Goal: Task Accomplishment & Management: Complete application form

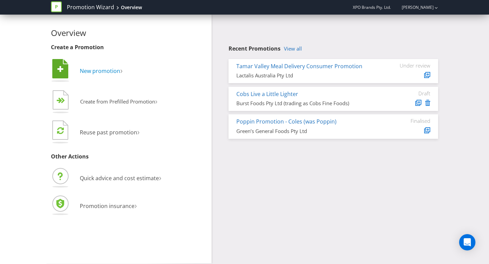
click at [89, 69] on span "New promotion" at bounding box center [100, 70] width 40 height 7
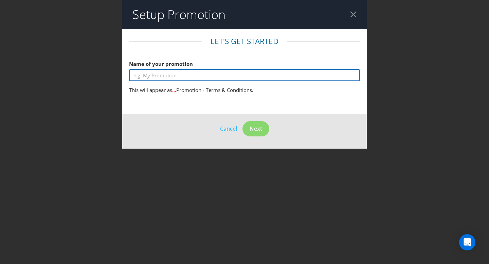
click at [162, 75] on input "text" at bounding box center [244, 75] width 231 height 12
type input "Drizzl'd - Love"
drag, startPoint x: 169, startPoint y: 76, endPoint x: 128, endPoint y: 76, distance: 41.1
click at [128, 76] on main "Let's get started Name of your promotion Drizzl'd - Love This will appear as Dr…" at bounding box center [244, 71] width 244 height 85
type input "E"
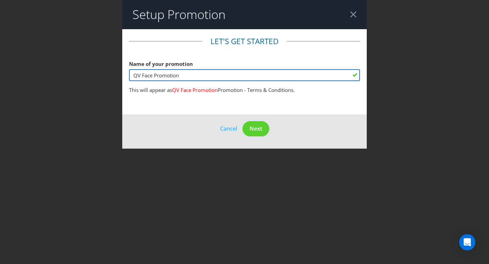
drag, startPoint x: 196, startPoint y: 76, endPoint x: 153, endPoint y: 77, distance: 43.1
click at [153, 77] on input "QV Face Promotion" at bounding box center [244, 75] width 231 height 12
click at [213, 77] on input "QV Face" at bounding box center [244, 75] width 231 height 12
type input "QV Face"
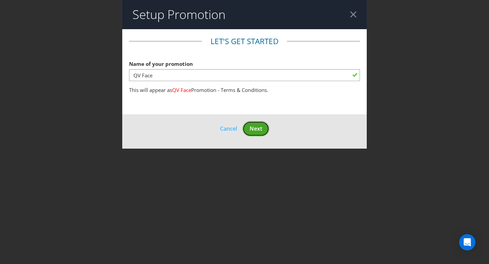
click at [253, 129] on span "Next" at bounding box center [255, 128] width 13 height 7
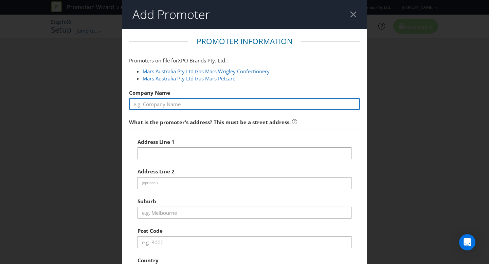
click at [163, 104] on input "text" at bounding box center [244, 104] width 231 height 12
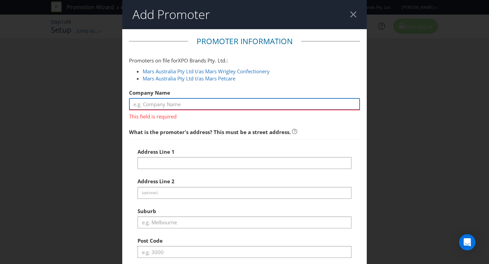
paste input "Ego Pharmaceuticals Pty Ltd"
type input "Ego Pharmaceuticals Pty Ltd"
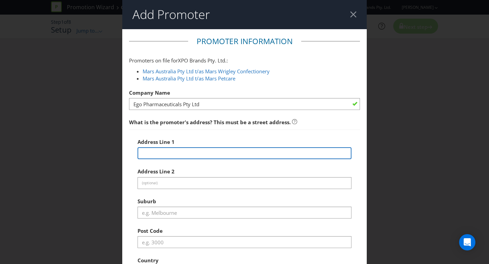
click at [175, 149] on input "text" at bounding box center [244, 153] width 214 height 12
paste input "[STREET_ADDRESS][PERSON_NAME],"
type input "[STREET_ADDRESS][PERSON_NAME]"
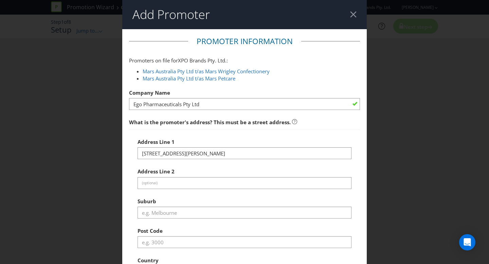
click at [208, 218] on div at bounding box center [244, 218] width 214 height 1
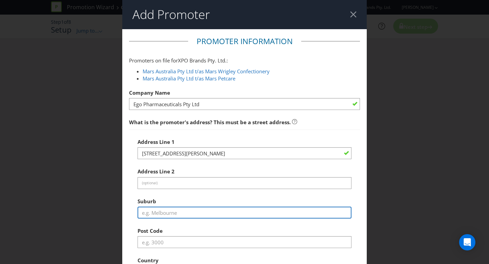
click at [165, 214] on input "text" at bounding box center [244, 213] width 214 height 12
type input "B"
type input "Braeside"
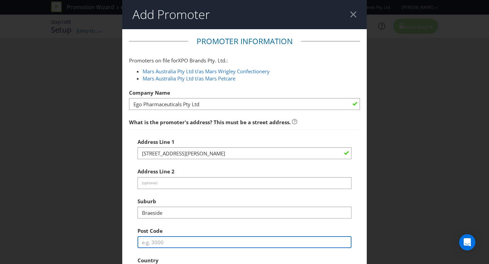
click at [169, 241] on input "text" at bounding box center [244, 242] width 214 height 12
type input "3195"
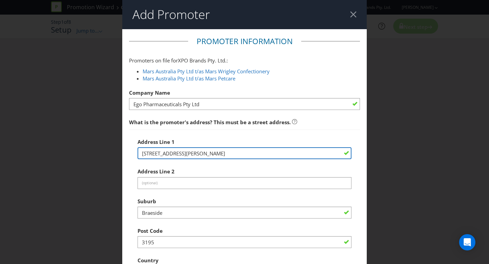
drag, startPoint x: 242, startPoint y: 152, endPoint x: 191, endPoint y: 154, distance: 50.6
click at [191, 154] on input "[STREET_ADDRESS][PERSON_NAME]" at bounding box center [244, 153] width 214 height 12
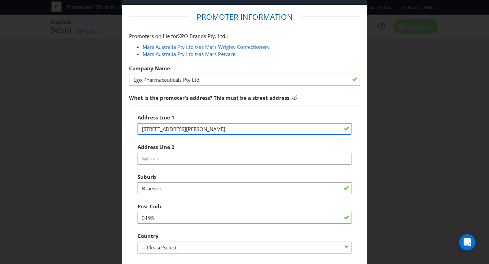
scroll to position [37, 0]
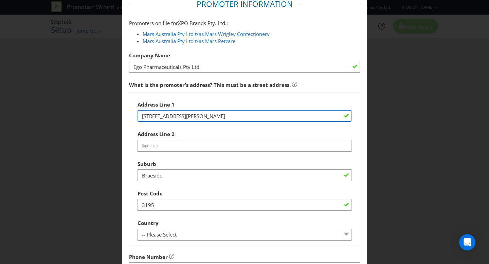
type input "[STREET_ADDRESS][PERSON_NAME]"
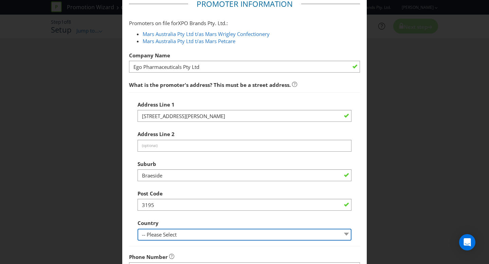
click at [174, 234] on select "-- Please Select [GEOGRAPHIC_DATA] [GEOGRAPHIC_DATA]" at bounding box center [244, 235] width 214 height 12
select select "AU"
click at [137, 229] on select "-- Please Select [GEOGRAPHIC_DATA] [GEOGRAPHIC_DATA]" at bounding box center [244, 235] width 214 height 12
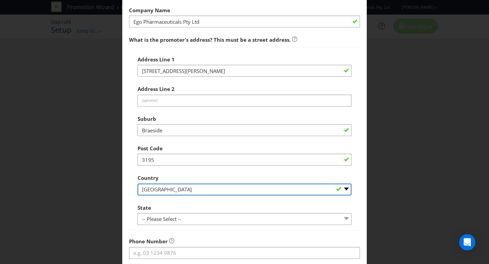
scroll to position [100, 0]
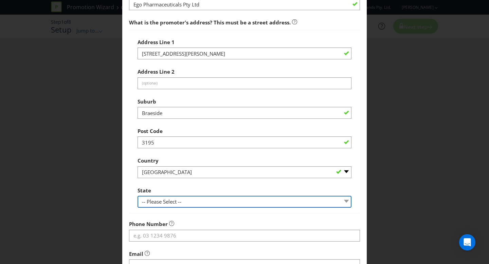
click at [168, 204] on select "-- Please Select -- [GEOGRAPHIC_DATA] [GEOGRAPHIC_DATA] [GEOGRAPHIC_DATA] [GEOG…" at bounding box center [244, 202] width 214 height 12
select select "VIC"
click at [137, 196] on select "-- Please Select -- [GEOGRAPHIC_DATA] [GEOGRAPHIC_DATA] [GEOGRAPHIC_DATA] [GEOG…" at bounding box center [244, 202] width 214 height 12
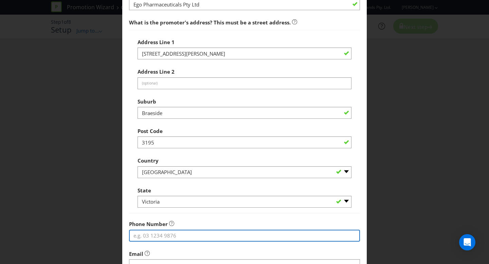
click at [151, 237] on input "tel" at bounding box center [244, 236] width 231 height 12
paste input "03 8766 4100"
type input "03 8766 4100"
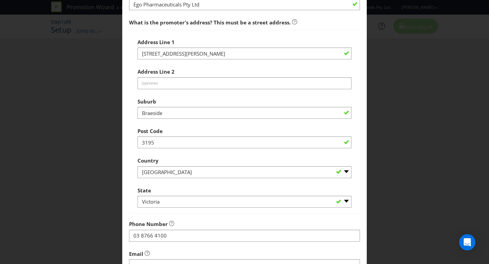
click at [170, 215] on fieldset "Promoter Information Promoters on file for XPO Brands Pty. Ltd. : Mars Australi…" at bounding box center [244, 128] width 231 height 385
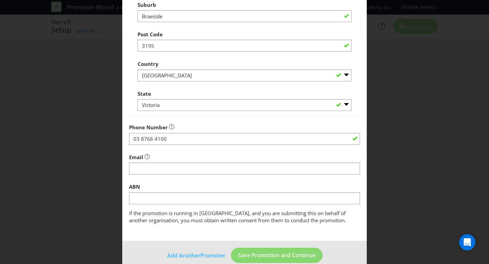
scroll to position [197, 0]
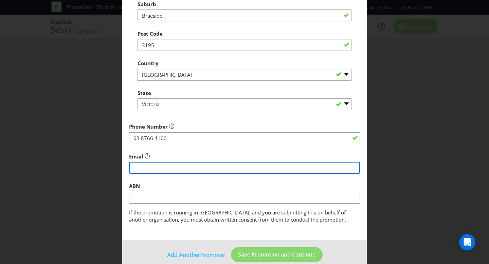
click at [146, 166] on input "string" at bounding box center [244, 168] width 231 height 12
type input "To be confirmed"
drag, startPoint x: 192, startPoint y: 169, endPoint x: 70, endPoint y: 169, distance: 121.5
click at [70, 169] on div "Add Promoter Promoter Information Promoters on file for XPO Brands Pty. Ltd. : …" at bounding box center [244, 132] width 489 height 264
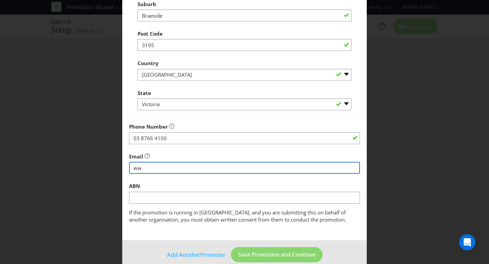
type input "w"
type input "[EMAIL_ADDRESS][DOMAIN_NAME]"
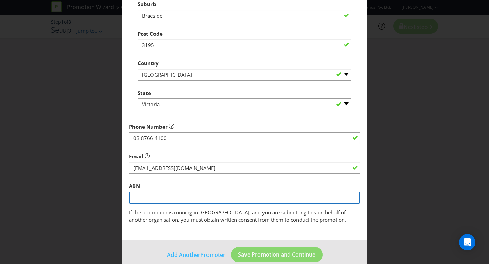
click at [142, 197] on input "text" at bounding box center [244, 198] width 231 height 12
paste input "ABN 86 005 142 361"
drag, startPoint x: 146, startPoint y: 198, endPoint x: 72, endPoint y: 198, distance: 74.0
click at [72, 198] on div "Add Promoter Promoter Information Promoters on file for XPO Brands Pty. Ltd. : …" at bounding box center [244, 132] width 489 height 264
type input "86 005 142 361"
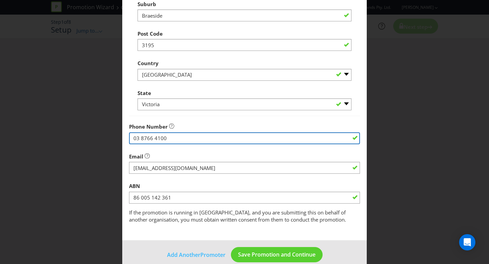
click at [232, 137] on input "03 8766 4100" at bounding box center [244, 138] width 231 height 12
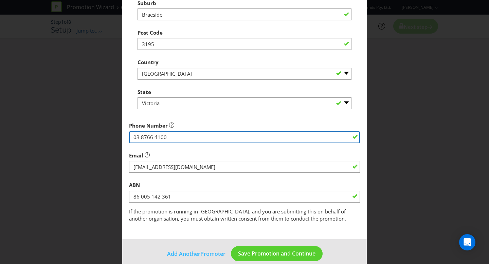
scroll to position [208, 0]
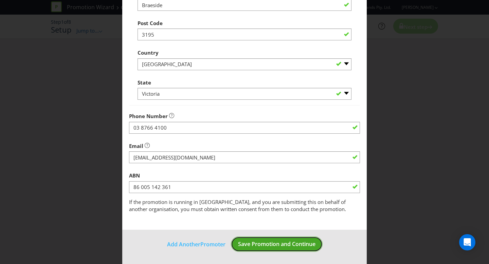
click at [252, 247] on span "Save Promotion and Continue" at bounding box center [276, 243] width 77 height 7
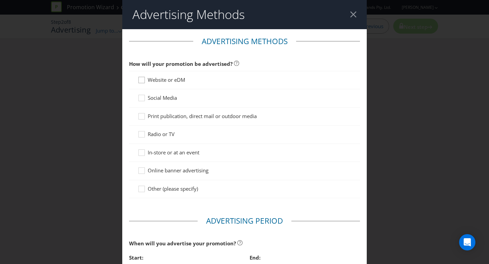
click at [141, 81] on icon at bounding box center [142, 81] width 10 height 10
click at [0, 0] on input "Website or eDM" at bounding box center [0, 0] width 0 height 0
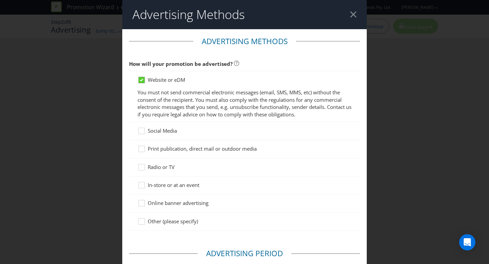
click at [142, 81] on icon at bounding box center [141, 80] width 3 height 3
click at [0, 0] on input "Website or eDM" at bounding box center [0, 0] width 0 height 0
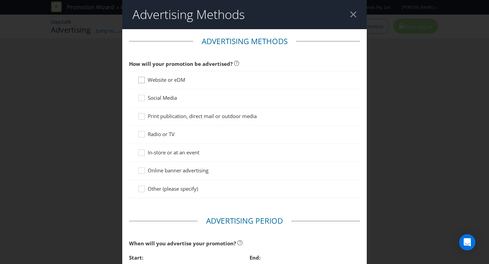
click at [142, 81] on icon at bounding box center [142, 81] width 10 height 10
click at [0, 0] on input "Website or eDM" at bounding box center [0, 0] width 0 height 0
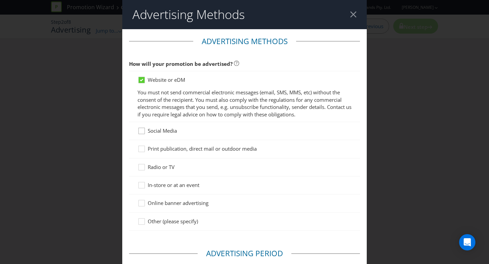
click at [140, 131] on icon at bounding box center [142, 132] width 10 height 10
click at [0, 0] on input "Social Media" at bounding box center [0, 0] width 0 height 0
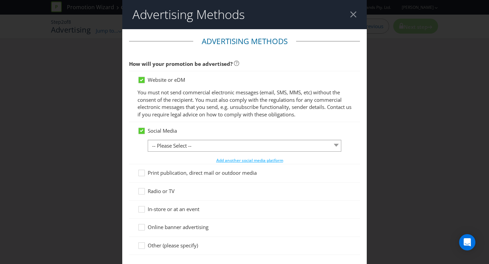
click at [175, 139] on div "Social Media -- Please Select -- Facebook X Instagram Snapchat LinkedIn Pintere…" at bounding box center [244, 145] width 214 height 37
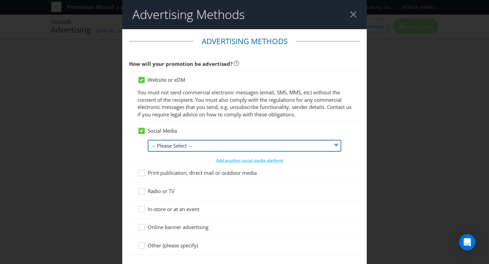
click at [176, 144] on select "-- Please Select -- Facebook X Instagram Snapchat LinkedIn Pinterest Tumblr You…" at bounding box center [244, 146] width 193 height 12
select select "INSTAGRAM"
click at [148, 140] on select "-- Please Select -- Facebook X Instagram Snapchat LinkedIn Pinterest Tumblr You…" at bounding box center [244, 146] width 193 height 12
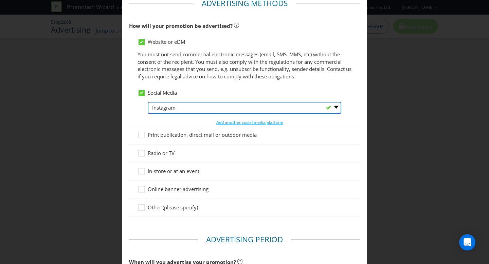
scroll to position [42, 0]
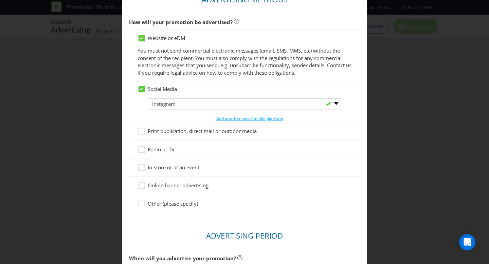
click at [160, 167] on span "In-store or at an event" at bounding box center [174, 167] width 52 height 7
click at [0, 0] on input "In-store or at an event" at bounding box center [0, 0] width 0 height 0
click at [164, 184] on span "Online banner advertising" at bounding box center [178, 185] width 61 height 7
click at [0, 0] on input "Online banner advertising" at bounding box center [0, 0] width 0 height 0
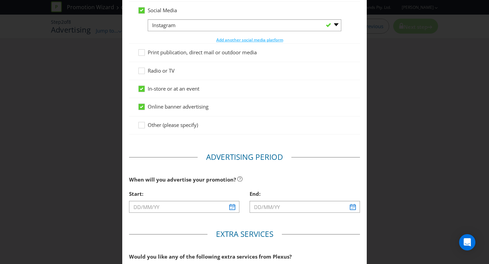
scroll to position [124, 0]
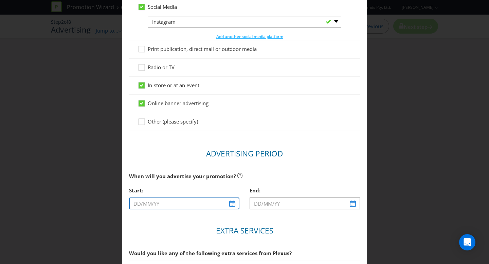
click at [234, 205] on input "text" at bounding box center [184, 203] width 110 height 12
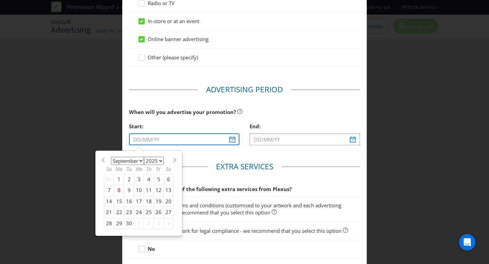
scroll to position [188, 0]
click at [134, 157] on select "January February March April May June July August September October November De…" at bounding box center [127, 161] width 33 height 8
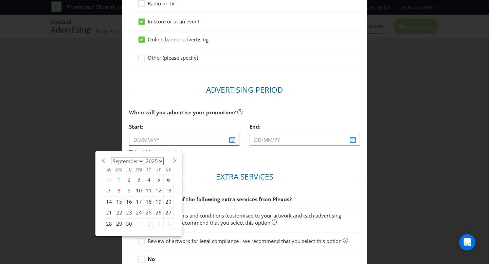
select select "1"
click at [111, 157] on select "January February March April May June July August September October November De…" at bounding box center [127, 161] width 33 height 8
click at [150, 163] on select "2025 2026 2027 2028 2029 2030 2031 2032 2033 2034 2035" at bounding box center [154, 161] width 20 height 8
select select "2026"
click at [144, 157] on select "2025 2026 2027 2028 2029 2030 2031 2032 2033 2034 2035" at bounding box center [154, 161] width 20 height 8
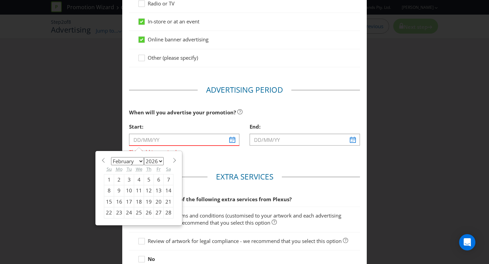
click at [157, 212] on div "27" at bounding box center [159, 212] width 10 height 11
type input "[DATE]"
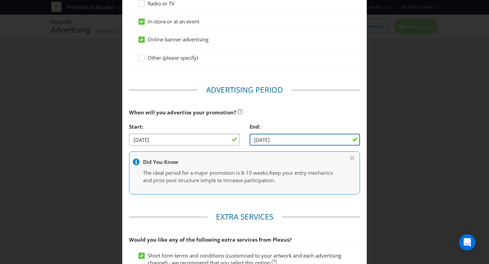
click at [304, 139] on input "[DATE]" at bounding box center [304, 140] width 110 height 12
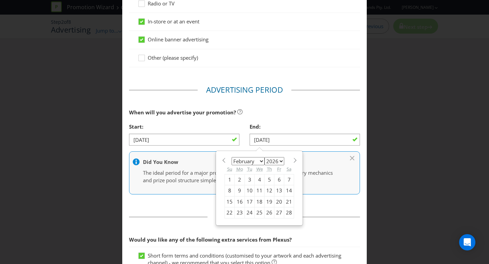
click at [260, 161] on select "January February March April May June July August September October November De…" at bounding box center [247, 161] width 33 height 8
select select "3"
click at [231, 157] on select "January February March April May June July August September October November De…" at bounding box center [247, 161] width 33 height 8
click at [268, 212] on div "23" at bounding box center [269, 212] width 10 height 11
type input "[DATE]"
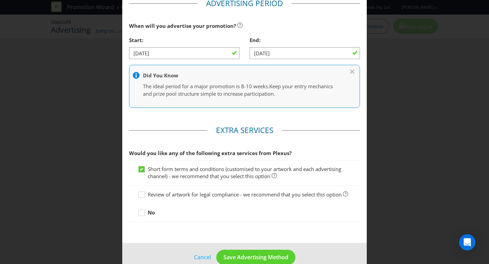
scroll to position [287, 0]
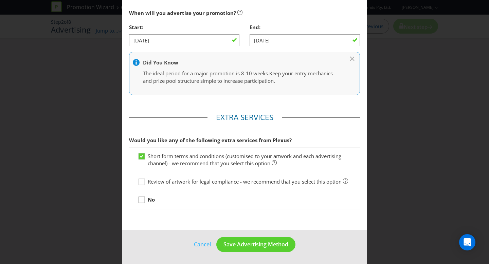
click at [140, 199] on div at bounding box center [141, 197] width 3 height 3
click at [0, 0] on input "No" at bounding box center [0, 0] width 0 height 0
click at [143, 154] on icon at bounding box center [142, 158] width 10 height 10
click at [0, 0] on input "Short form terms and conditions (customised to your artwork and each advertisin…" at bounding box center [0, 0] width 0 height 0
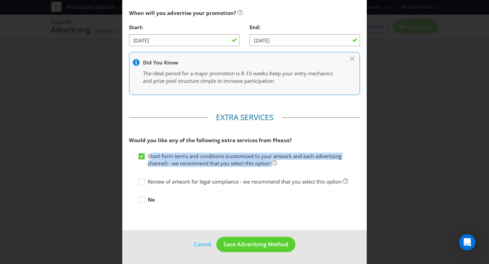
drag, startPoint x: 151, startPoint y: 156, endPoint x: 252, endPoint y: 176, distance: 103.5
click at [252, 176] on div "Short form terms and conditions (customised to your artwork and each advertisin…" at bounding box center [244, 178] width 231 height 62
click at [212, 163] on span "Short form terms and conditions (customised to your artwork and each advertisin…" at bounding box center [244, 160] width 193 height 14
click at [0, 0] on input "Short form terms and conditions (customised to your artwork and each advertisin…" at bounding box center [0, 0] width 0 height 0
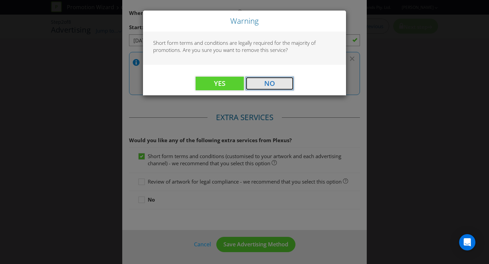
click at [268, 83] on span "No" at bounding box center [269, 83] width 11 height 9
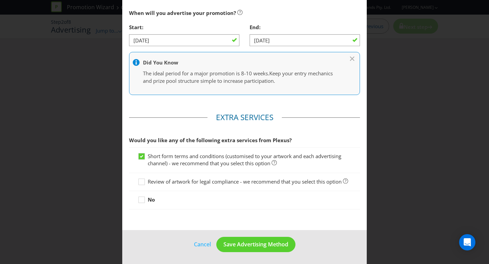
click at [164, 186] on div "Review of artwork for legal compliance - we recommend that you select this opti…" at bounding box center [244, 182] width 231 height 18
click at [144, 182] on icon at bounding box center [142, 183] width 10 height 10
click at [0, 0] on input "Review of artwork for legal compliance - we recommend that you select this opti…" at bounding box center [0, 0] width 0 height 0
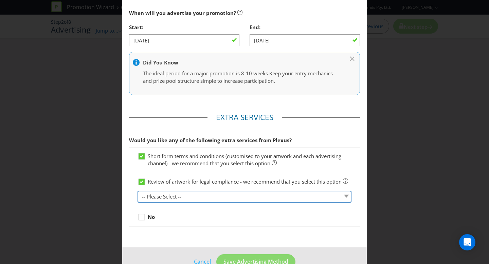
click at [155, 194] on select "-- Please Select -- 1 piece 2-4 pieces (provided at same time) 5-7 pieces (prov…" at bounding box center [244, 197] width 214 height 12
select select "MARKETING_REVIEW_1"
click at [137, 191] on select "-- Please Select -- 1 piece 2-4 pieces (provided at same time) 5-7 pieces (prov…" at bounding box center [244, 197] width 214 height 12
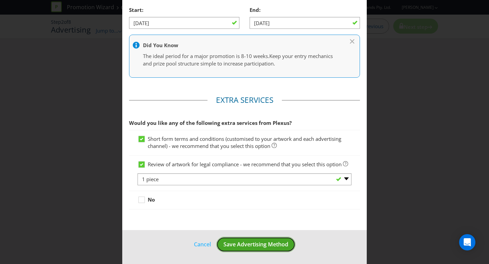
click at [266, 245] on span "Save Advertising Method" at bounding box center [255, 244] width 65 height 7
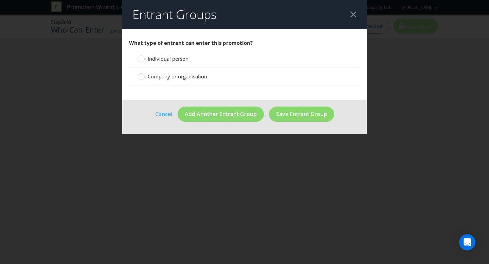
click at [151, 62] on div "Individual person" at bounding box center [244, 59] width 231 height 18
click at [140, 60] on circle at bounding box center [141, 59] width 7 height 7
click at [0, 0] on input "Individual person" at bounding box center [0, 0] width 0 height 0
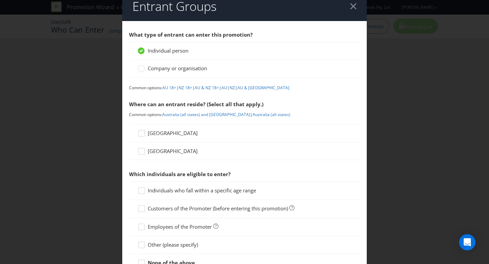
scroll to position [11, 0]
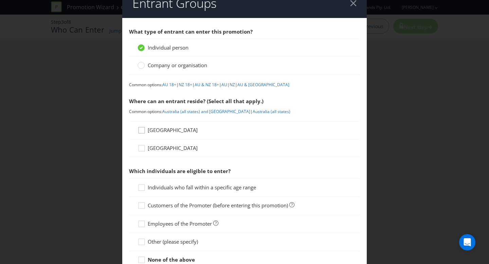
click at [140, 129] on div at bounding box center [141, 127] width 3 height 3
click at [0, 0] on input "[GEOGRAPHIC_DATA]" at bounding box center [0, 0] width 0 height 0
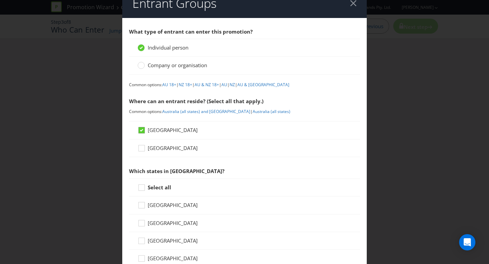
scroll to position [25, 0]
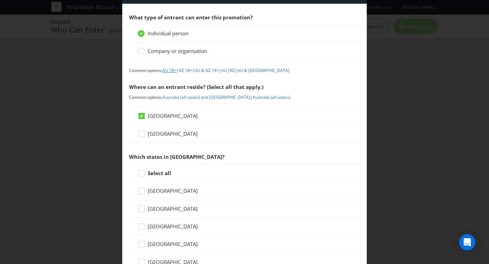
click at [174, 71] on link "AU 18+" at bounding box center [169, 71] width 14 height 6
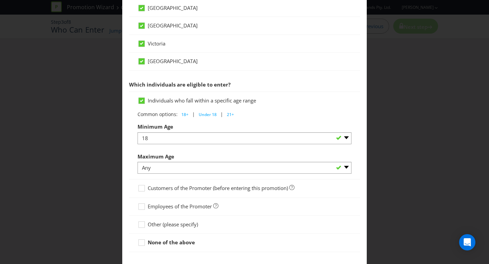
scroll to position [284, 0]
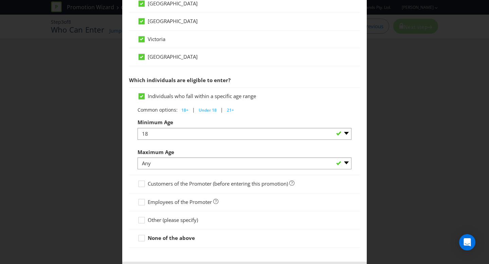
click at [156, 223] on span "Other (please specify)" at bounding box center [173, 219] width 50 height 7
click at [0, 0] on input "Other (please specify)" at bounding box center [0, 0] width 0 height 0
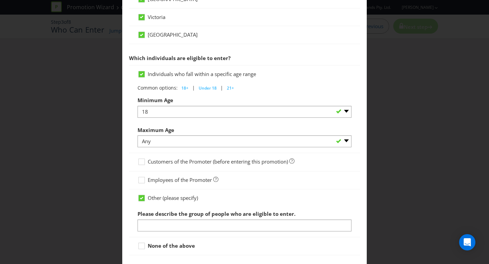
scroll to position [307, 0]
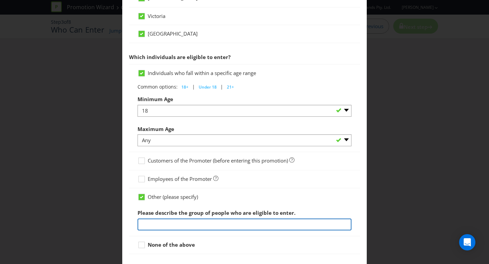
click at [159, 218] on input "text" at bounding box center [244, 224] width 214 height 12
paste input "Entry is only open to Australian Entrants, under [DEMOGRAPHIC_DATA] must have p…"
type input "Entry is only open to Australian Entrants, under [DEMOGRAPHIC_DATA] must have p…"
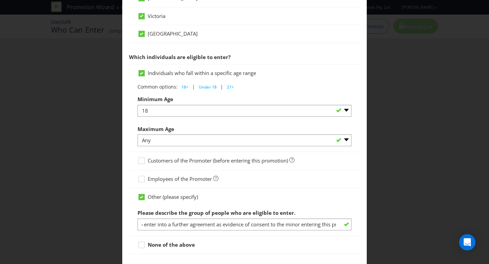
scroll to position [0, 0]
click at [193, 199] on span "Other (please specify)" at bounding box center [173, 196] width 50 height 7
click at [0, 0] on input "Other (please specify)" at bounding box center [0, 0] width 0 height 0
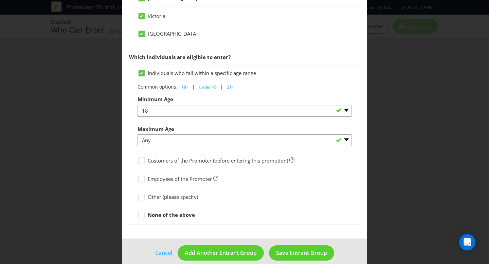
click at [184, 201] on div at bounding box center [244, 200] width 214 height 1
click at [140, 201] on div at bounding box center [244, 200] width 214 height 1
click at [141, 200] on icon at bounding box center [142, 198] width 10 height 10
click at [0, 0] on input "Other (please specify)" at bounding box center [0, 0] width 0 height 0
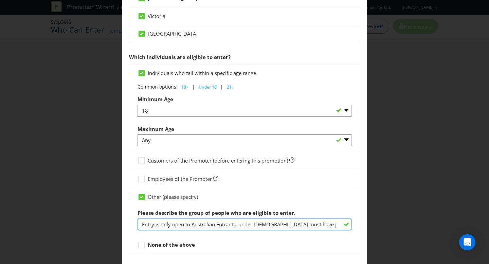
click at [170, 226] on input "Entry is only open to Australian Entrants, under [DEMOGRAPHIC_DATA] must have p…" at bounding box center [244, 224] width 214 height 12
click at [211, 224] on input "Entry is only open to Australian Entrants, under [DEMOGRAPHIC_DATA] must have p…" at bounding box center [244, 224] width 214 height 12
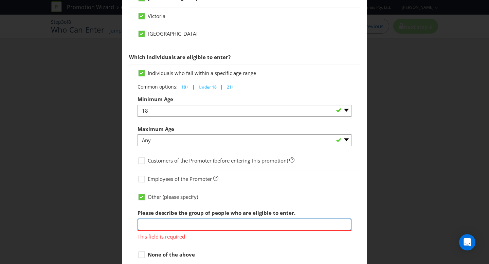
paste input "Entry is only open to Australian Entrants, under [DEMOGRAPHIC_DATA] must have p…"
type input "Entry is only open to Australian Entrants, under [DEMOGRAPHIC_DATA] must have p…"
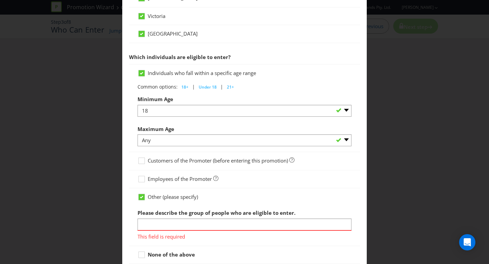
click at [215, 185] on div "Employees of the Promoter" at bounding box center [244, 179] width 231 height 18
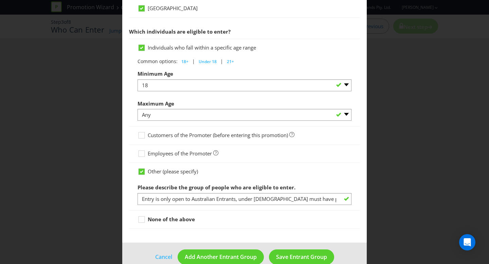
scroll to position [345, 0]
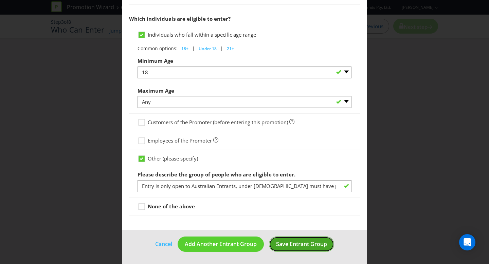
click at [293, 247] on span "Save Entrant Group" at bounding box center [301, 243] width 51 height 7
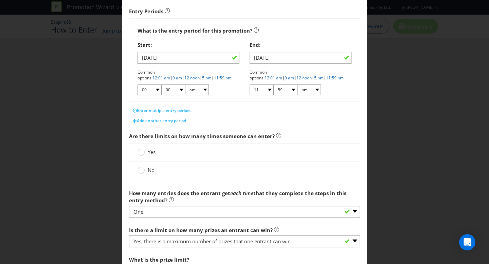
scroll to position [130, 0]
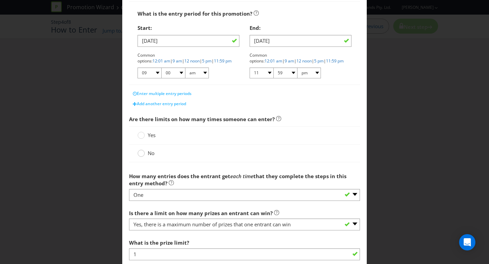
click at [139, 156] on icon at bounding box center [140, 153] width 7 height 7
click at [0, 0] on input "No" at bounding box center [0, 0] width 0 height 0
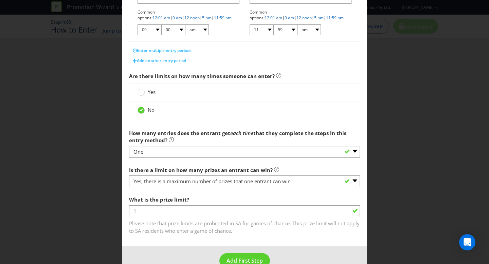
scroll to position [173, 0]
drag, startPoint x: 135, startPoint y: 171, endPoint x: 263, endPoint y: 170, distance: 128.2
click at [263, 171] on span "Is there a limit on how many prizes an entrant can win?" at bounding box center [201, 169] width 144 height 7
click at [228, 170] on span "Is there a limit on how many prizes an entrant can win?" at bounding box center [201, 169] width 144 height 7
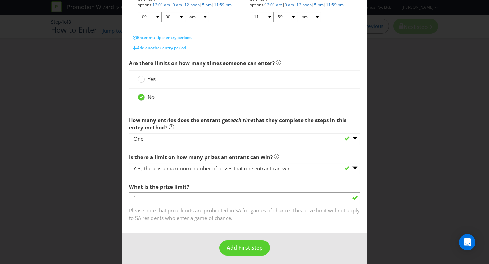
scroll to position [189, 0]
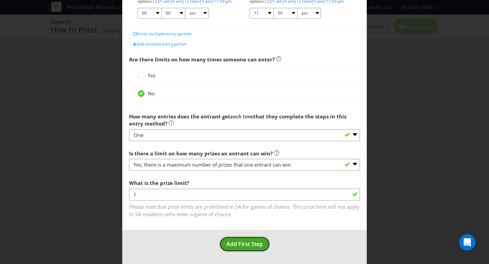
click at [251, 245] on span "Add First Step" at bounding box center [244, 243] width 36 height 7
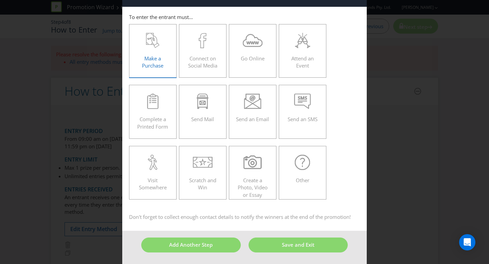
click at [146, 47] on icon at bounding box center [153, 40] width 14 height 15
click at [0, 0] on input "Make a Purchase" at bounding box center [0, 0] width 0 height 0
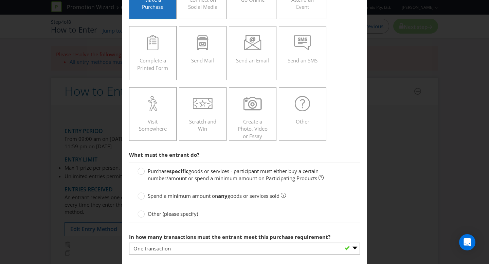
scroll to position [81, 0]
click at [209, 175] on span "goods or services - participant must either buy a certain number/amount or spen…" at bounding box center [233, 175] width 171 height 14
click at [0, 0] on input "Purchase specific goods or services - participant must either buy a certain num…" at bounding box center [0, 0] width 0 height 0
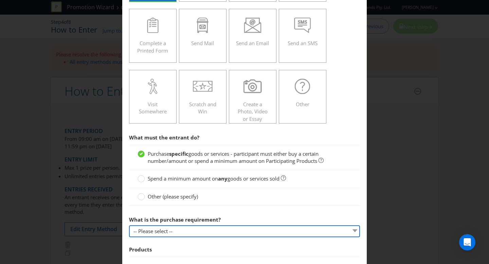
click at [195, 231] on select "-- Please select -- Buy a certain number of these products or services Spend a …" at bounding box center [244, 231] width 231 height 12
select select "MINIMUM_QUANTITY"
click at [129, 225] on select "-- Please select -- Buy a certain number of these products or services Spend a …" at bounding box center [244, 231] width 231 height 12
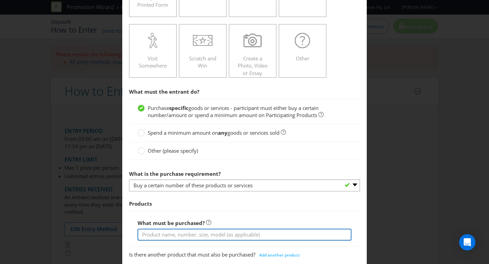
click at [195, 237] on input "text" at bounding box center [244, 235] width 214 height 12
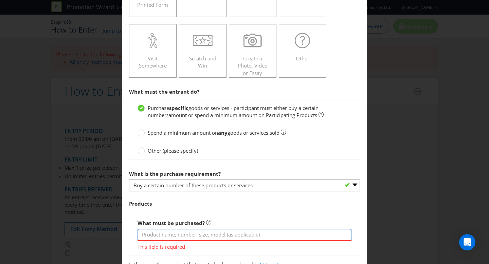
paste input "• QV Face Oil Free Moisturiser 75g; or • QV Face Oil Free Foaming Cleanser 150m…"
type input "• QV Face Oil Free Moisturiser 75g; or • QV Face Oil Free Foaming Cleanser 150m…"
click at [166, 232] on input "text" at bounding box center [244, 235] width 214 height 12
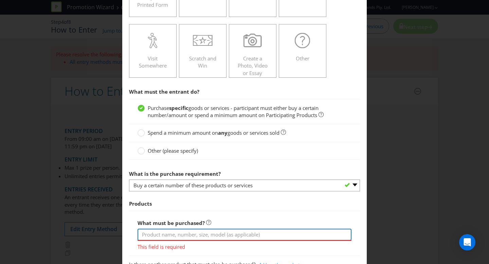
paste input "QV Face Oil Free Moisturiser 75g; or QV Face Oil Free Foaming Cleanser 150ml; o…"
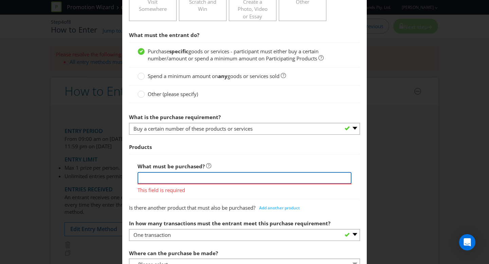
type input "QV Face Oil Free Moisturiser 75g; or QV Face Oil Free Foaming Cleanser 150ml; o…"
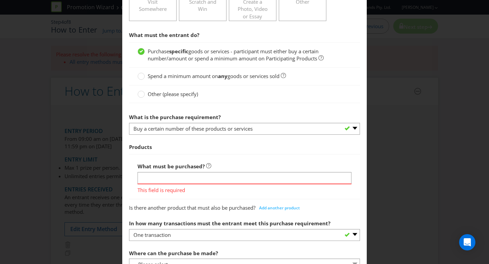
click at [239, 197] on div "Products What must be purchased? QV Face Oil Free Moisturiser 75g; or QV Face O…" at bounding box center [244, 176] width 231 height 73
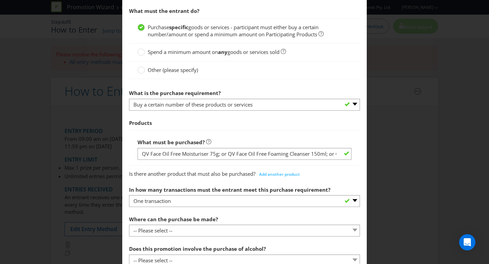
scroll to position [234, 0]
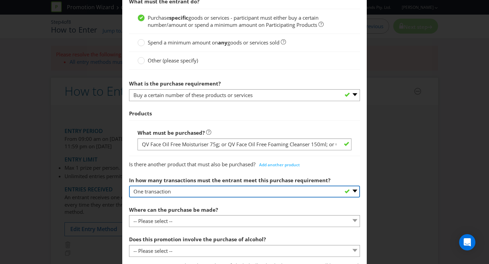
click at [156, 191] on select "-- Please select -- One transaction A specific number of transactions Any numbe…" at bounding box center [244, 192] width 231 height 12
click at [129, 186] on select "-- Please select -- One transaction A specific number of transactions Any numbe…" at bounding box center [244, 192] width 231 height 12
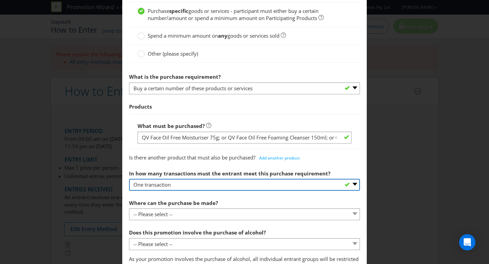
scroll to position [242, 0]
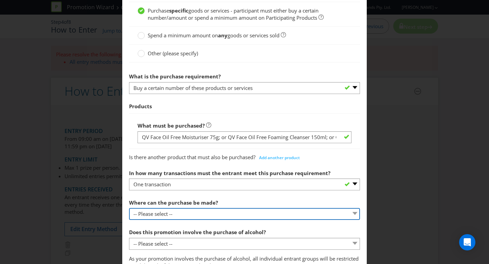
click at [157, 209] on select "-- Please select -- Any stores displaying promotional material (including onlin…" at bounding box center [244, 214] width 231 height 12
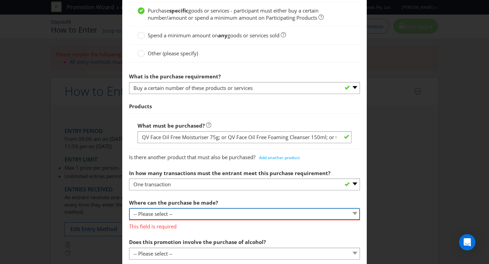
click at [159, 211] on select "-- Please select -- Any stores displaying promotional material (including onlin…" at bounding box center [244, 214] width 231 height 12
select select "SPECIFIC"
click at [129, 208] on select "-- Please select -- Any stores displaying promotional material (including onlin…" at bounding box center [244, 214] width 231 height 12
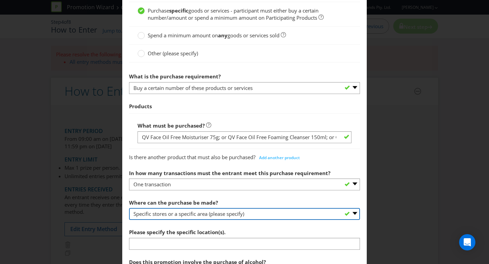
scroll to position [273, 0]
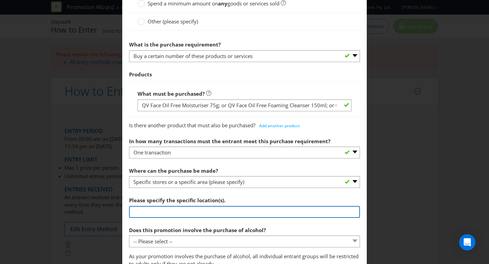
click at [172, 212] on input "text" at bounding box center [244, 212] width 231 height 12
paste input "In-store or online purchase through an Australian Pharmacy or respective Austra…"
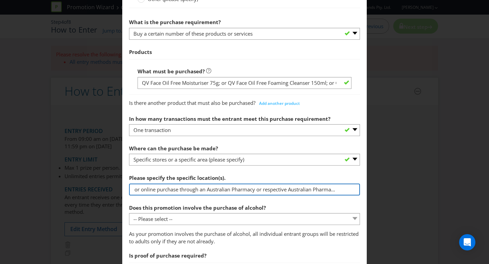
scroll to position [297, 0]
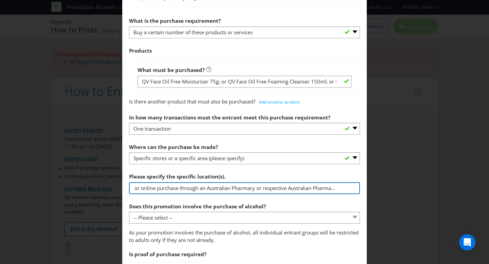
type input "In-store or online purchase through an Australian Pharmacy or respective Austra…"
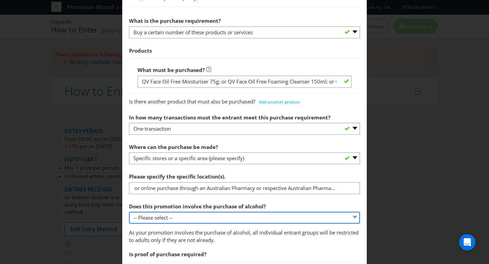
click at [162, 220] on select "-- Please select -- Yes, for on-premises consumption Yes, for off-premises cons…" at bounding box center [244, 218] width 231 height 12
select select "NO"
click at [129, 212] on select "-- Please select -- Yes, for on-premises consumption Yes, for off-premises cons…" at bounding box center [244, 218] width 231 height 12
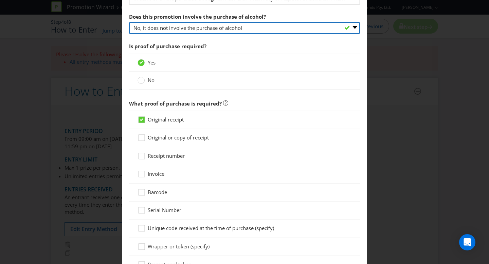
scroll to position [458, 0]
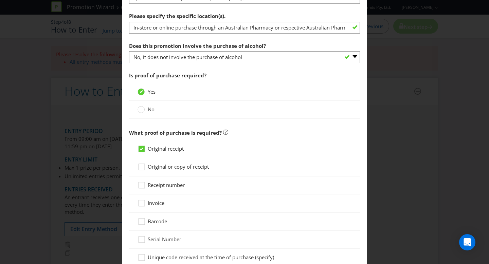
click at [173, 165] on span "Original or copy of receipt" at bounding box center [178, 166] width 61 height 7
click at [0, 0] on input "Original or copy of receipt" at bounding box center [0, 0] width 0 height 0
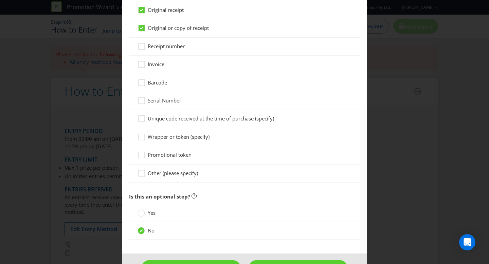
scroll to position [620, 0]
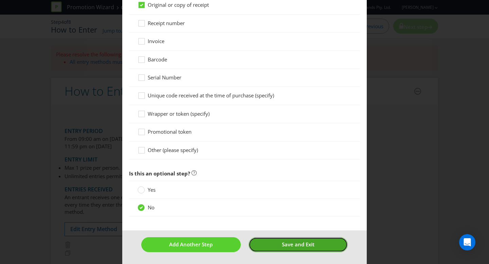
click at [319, 244] on button "Save and Exit" at bounding box center [297, 244] width 99 height 15
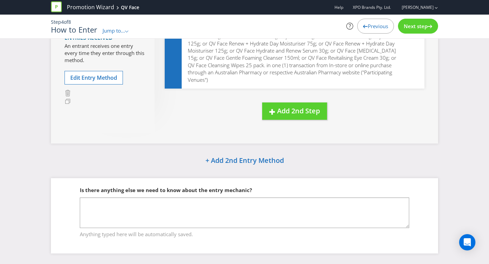
scroll to position [84, 0]
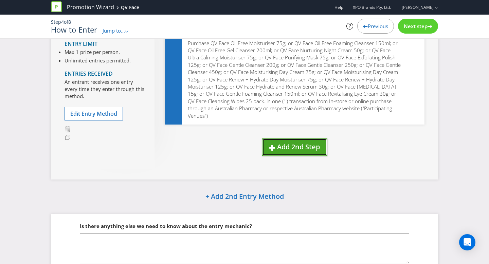
click at [282, 138] on button "Add 2nd Step" at bounding box center [294, 146] width 65 height 17
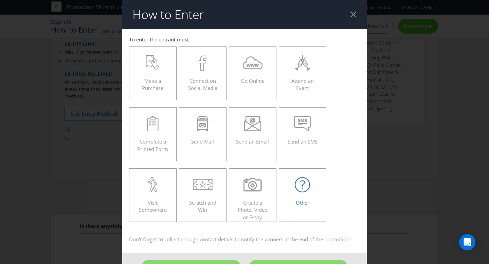
click at [307, 204] on span "Other" at bounding box center [303, 202] width 14 height 7
click at [0, 0] on input "Other" at bounding box center [0, 0] width 0 height 0
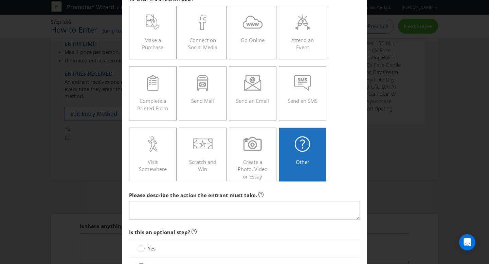
scroll to position [47, 0]
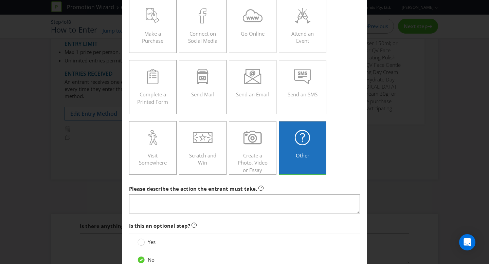
click at [242, 192] on span "Please describe the action the entrant must take." at bounding box center [193, 188] width 128 height 7
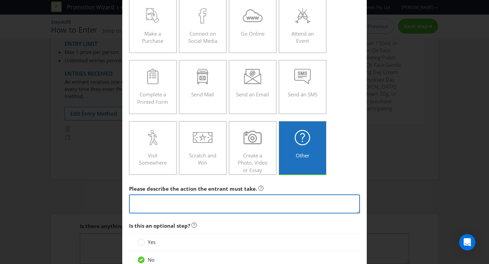
click at [224, 201] on textarea at bounding box center [244, 203] width 231 height 19
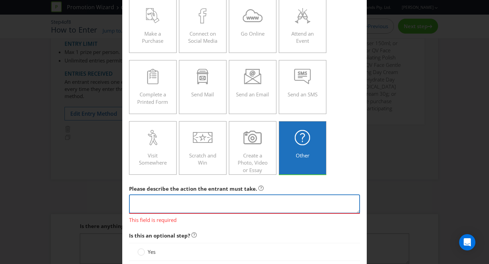
click at [211, 203] on textarea at bounding box center [244, 203] width 231 height 19
paste textarea "Mechanic Purchase any QV Face product to go in the draw to win 1 of 25 $200 Hea…"
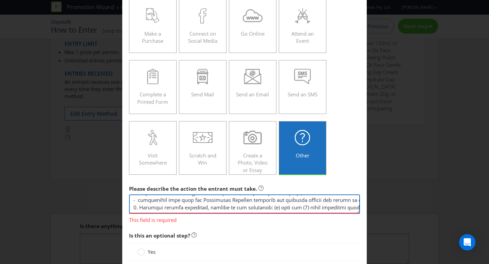
type textarea "Mechanic Purchase any QV Face product to go in the draw to win 1 of 25 $200 Hea…"
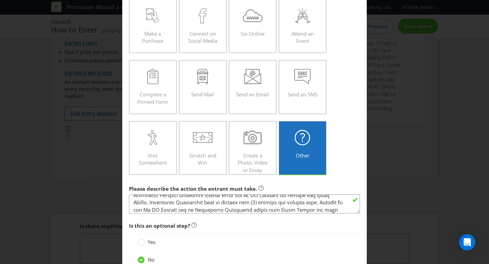
click at [186, 231] on span "Is this an optional step?" at bounding box center [244, 226] width 231 height 14
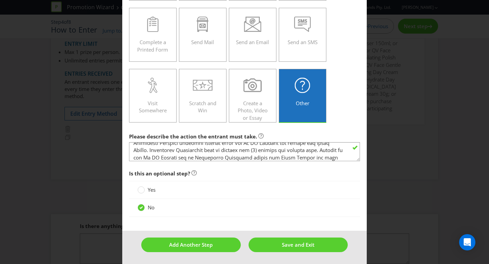
scroll to position [99, 0]
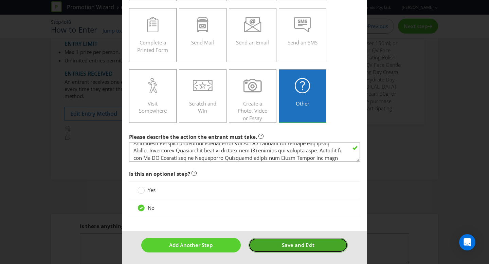
click at [287, 247] on span "Save and Exit" at bounding box center [298, 245] width 33 height 7
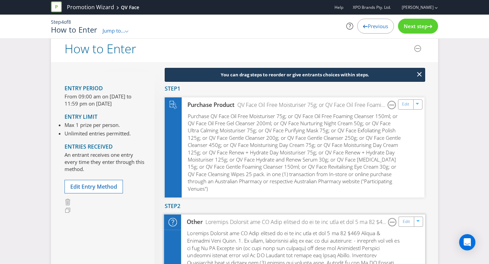
scroll to position [11, 0]
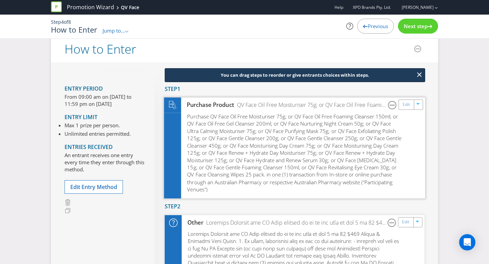
click at [284, 123] on span "Purchase QV Face Oil Free Moisturiser 75g; or QV Face Oil Free Foaming Cleanser…" at bounding box center [294, 153] width 214 height 80
click at [404, 103] on link "Edit" at bounding box center [405, 105] width 7 height 8
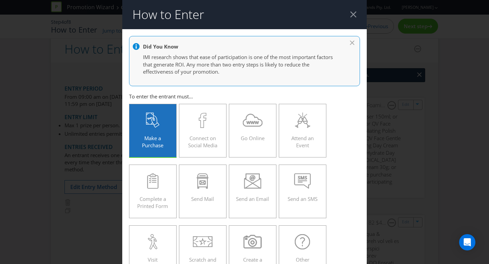
click at [149, 133] on div "Make a Purchase" at bounding box center [152, 128] width 33 height 31
click at [0, 0] on input "Make a Purchase" at bounding box center [0, 0] width 0 height 0
click at [351, 18] on div at bounding box center [353, 14] width 6 height 6
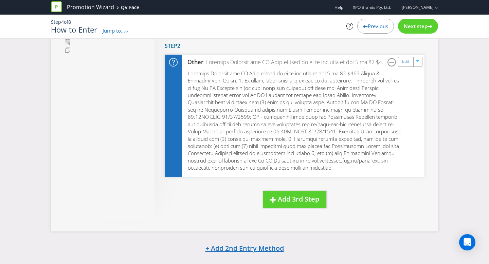
scroll to position [161, 0]
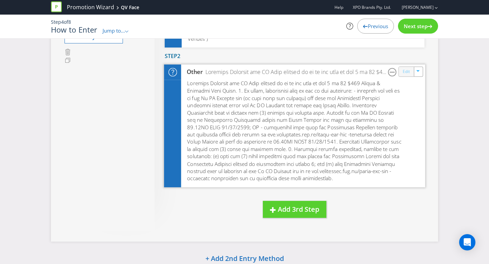
click at [407, 68] on link "Edit" at bounding box center [405, 72] width 7 height 8
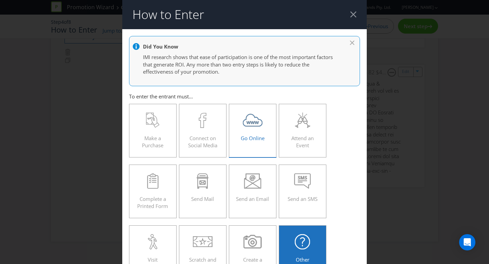
scroll to position [157, 0]
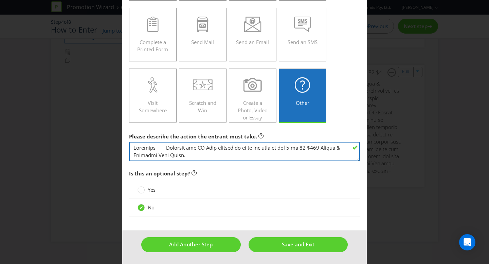
click at [169, 154] on textarea at bounding box center [244, 151] width 231 height 19
drag, startPoint x: 134, startPoint y: 147, endPoint x: 270, endPoint y: 164, distance: 137.1
click at [270, 164] on main "Did You Know IMI research shows that ease of participation is one of the most i…" at bounding box center [244, 51] width 244 height 358
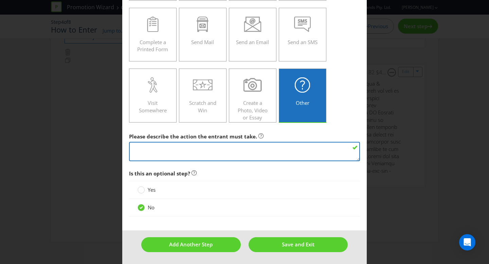
scroll to position [0, 0]
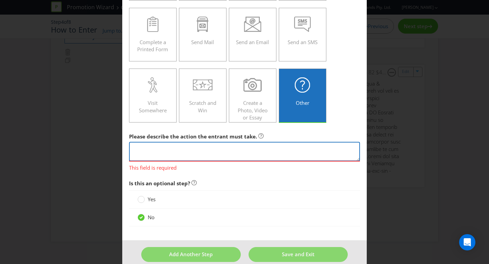
paste textarea "To enter, individuals must do one of the following: individuals must scan the Q…"
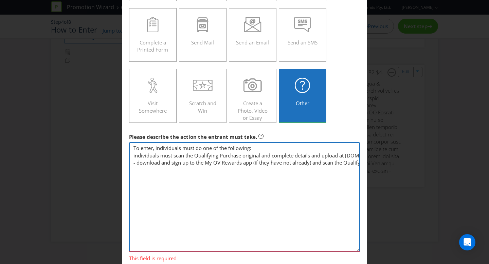
drag, startPoint x: 358, startPoint y: 160, endPoint x: 370, endPoint y: 260, distance: 100.5
click at [370, 260] on div "How to Enter Did You Know IMI research shows that ease of participation is one …" at bounding box center [244, 132] width 489 height 264
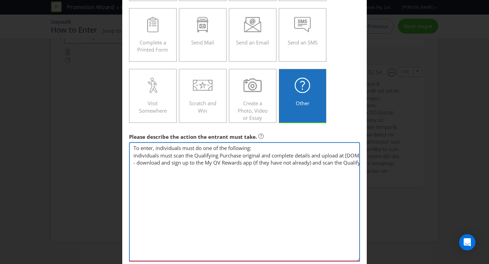
click at [267, 153] on textarea at bounding box center [244, 201] width 231 height 119
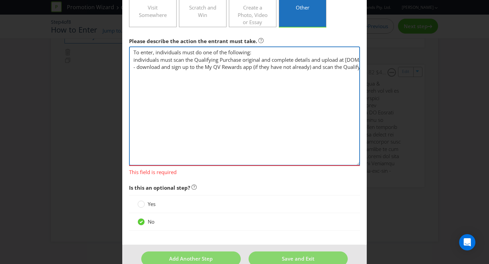
scroll to position [252, 0]
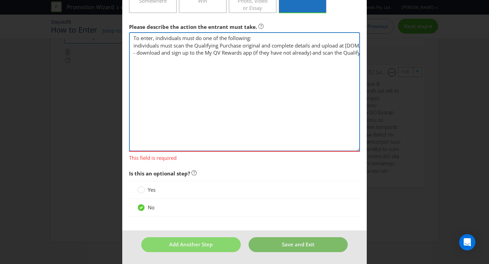
type textarea "To enter, individuals must do one of the following: individuals must scan the Q…"
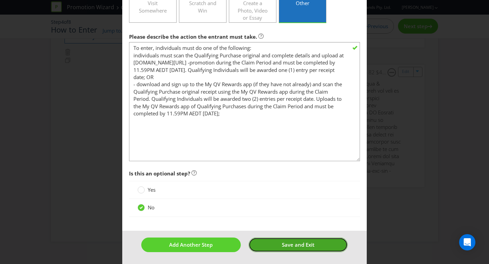
scroll to position [256, 0]
click at [306, 251] on button "Save and Exit" at bounding box center [297, 244] width 99 height 15
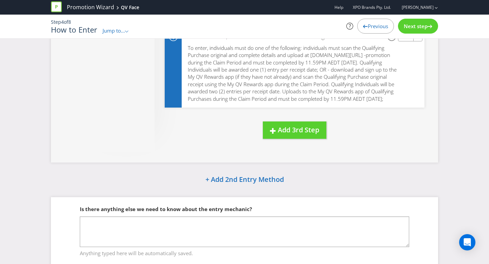
scroll to position [223, 0]
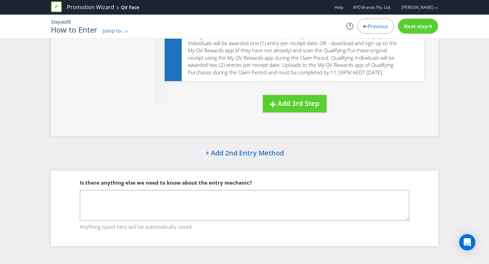
click at [424, 24] on span "Next step" at bounding box center [415, 26] width 24 height 7
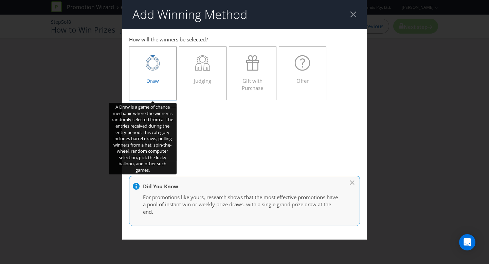
click at [170, 75] on label "Draw" at bounding box center [152, 73] width 47 height 54
click at [0, 0] on input "Draw" at bounding box center [0, 0] width 0 height 0
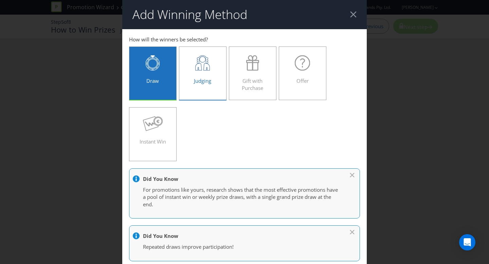
click at [236, 124] on div "Draw Judging Gift with Purchase Offer Instant Win" at bounding box center [244, 104] width 231 height 122
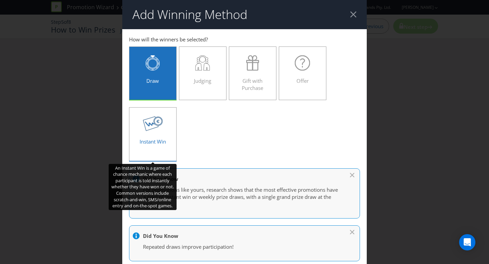
click at [150, 134] on div "Instant Win" at bounding box center [152, 131] width 33 height 31
click at [0, 0] on input "Instant Win" at bounding box center [0, 0] width 0 height 0
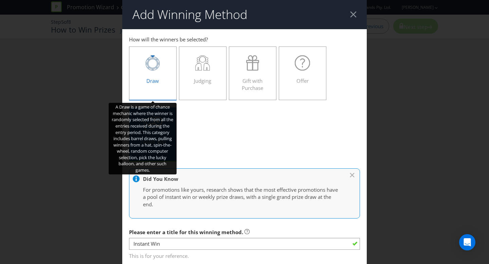
click at [159, 68] on icon at bounding box center [153, 62] width 14 height 15
click at [0, 0] on input "Draw" at bounding box center [0, 0] width 0 height 0
type input "Draw"
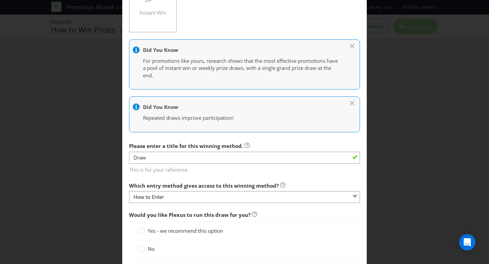
scroll to position [134, 0]
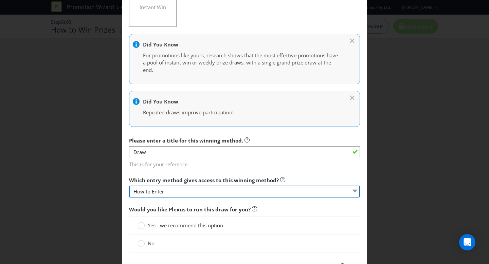
click at [192, 192] on select "How to Enter" at bounding box center [244, 192] width 231 height 12
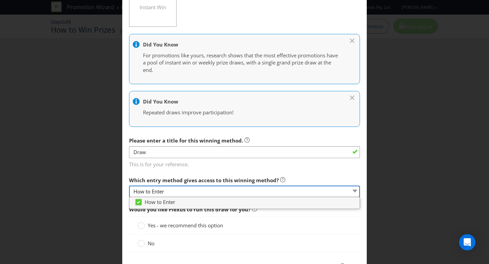
click at [192, 192] on select "How to Enter" at bounding box center [244, 192] width 231 height 12
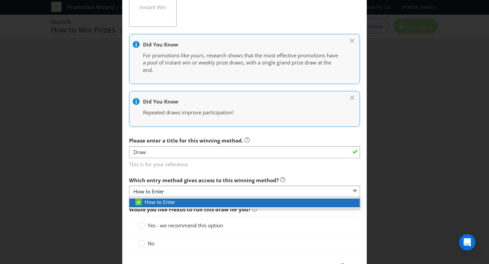
click at [173, 206] on div at bounding box center [246, 205] width 225 height 1
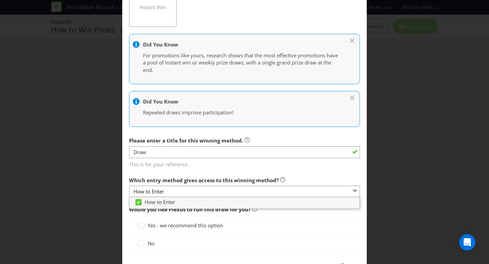
click at [161, 169] on main "How to Enter How will the winners be selected? Draw Judging Gift with Purchase …" at bounding box center [244, 184] width 244 height 578
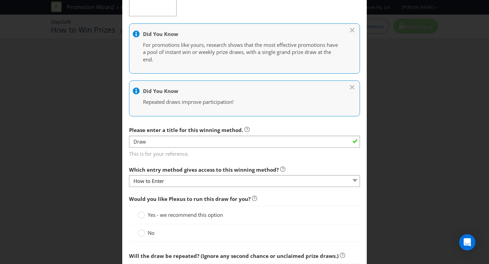
scroll to position [147, 0]
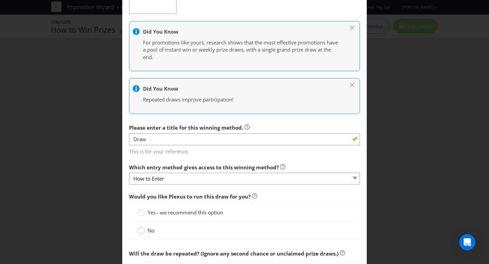
click at [140, 231] on circle at bounding box center [141, 230] width 7 height 7
click at [0, 0] on input "No" at bounding box center [0, 0] width 0 height 0
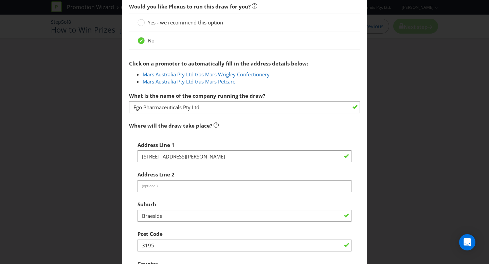
scroll to position [401, 0]
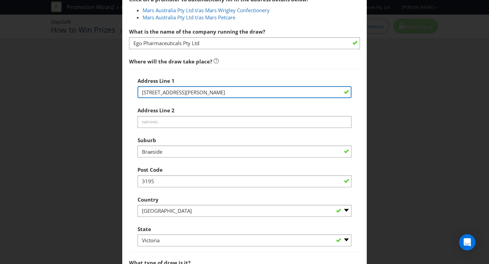
click at [206, 95] on input "[STREET_ADDRESS][PERSON_NAME]" at bounding box center [244, 92] width 214 height 12
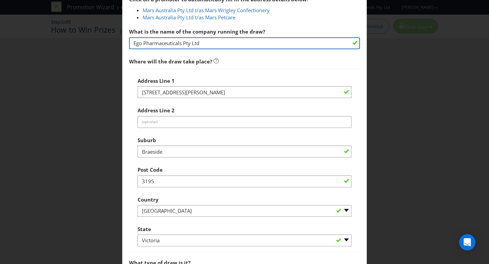
drag, startPoint x: 215, startPoint y: 41, endPoint x: 100, endPoint y: 40, distance: 115.7
click at [100, 40] on div "Add Winning Method How to Enter How will the winners be selected? Draw Judging …" at bounding box center [244, 132] width 489 height 264
type input "Mars United Commerce"
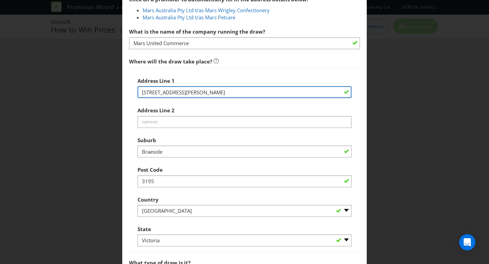
drag, startPoint x: 207, startPoint y: 95, endPoint x: 82, endPoint y: 84, distance: 125.0
click at [82, 84] on div "Add Winning Method How to Enter How will the winners be selected? Draw Judging …" at bounding box center [244, 132] width 489 height 264
type input "[STREET_ADDRESS]"
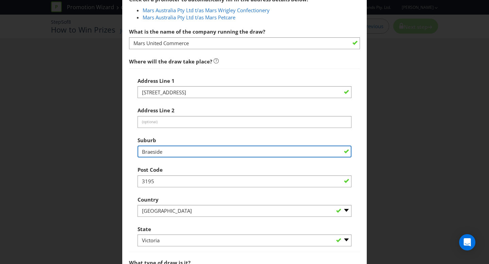
drag, startPoint x: 180, startPoint y: 156, endPoint x: 101, endPoint y: 153, distance: 79.4
click at [101, 153] on div "Add Winning Method How to Enter How will the winners be selected? Draw Judging …" at bounding box center [244, 132] width 489 height 264
type input "[GEOGRAPHIC_DATA]"
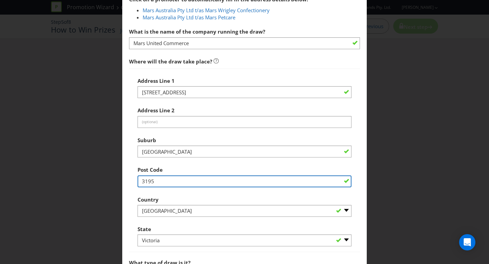
drag, startPoint x: 166, startPoint y: 184, endPoint x: 75, endPoint y: 182, distance: 90.3
click at [75, 182] on div "Add Winning Method How to Enter How will the winners be selected? Draw Judging …" at bounding box center [244, 132] width 489 height 264
type input "3207"
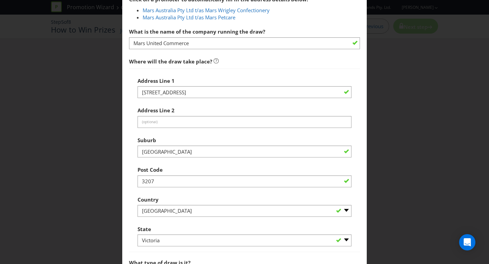
click at [228, 170] on div "Post Code 3207" at bounding box center [244, 175] width 214 height 24
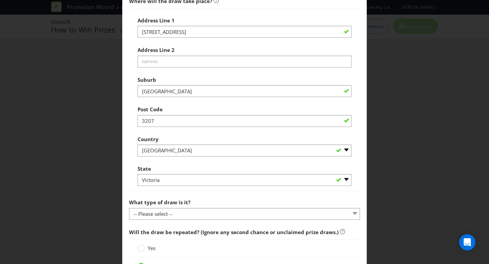
scroll to position [473, 0]
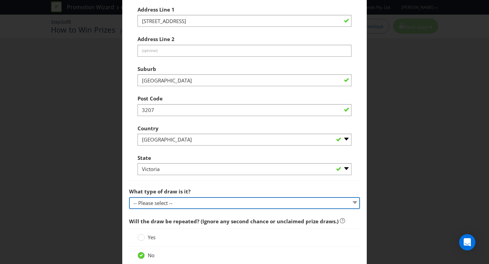
click at [187, 202] on select "-- Please select -- Computerised random selection Barrel draw Don't specify Oth…" at bounding box center [244, 203] width 231 height 12
select select "COMPUTERISED"
click at [129, 197] on select "-- Please select -- Computerised random selection Barrel draw Don't specify Oth…" at bounding box center [244, 203] width 231 height 12
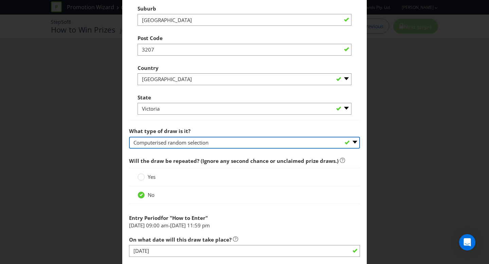
scroll to position [535, 0]
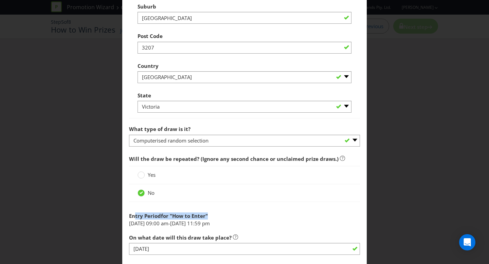
drag, startPoint x: 134, startPoint y: 216, endPoint x: 241, endPoint y: 216, distance: 106.9
click at [241, 216] on div "Entry Period for " How to Enter "" at bounding box center [244, 214] width 231 height 11
click at [207, 216] on span """ at bounding box center [206, 215] width 2 height 7
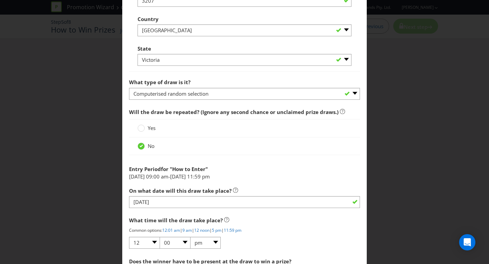
scroll to position [670, 0]
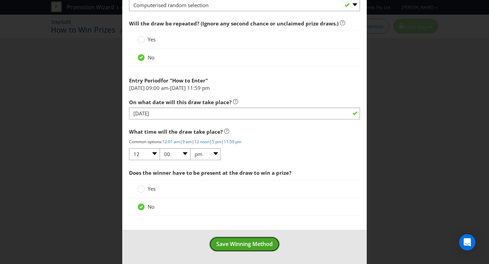
click at [246, 246] on span "Save Winning Method" at bounding box center [244, 243] width 56 height 7
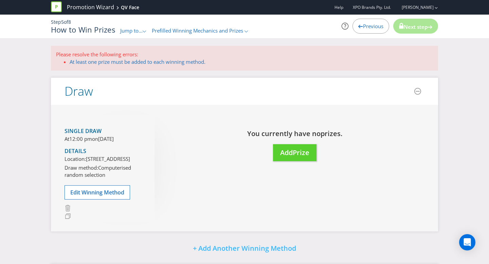
click at [363, 25] on span "Previous" at bounding box center [373, 26] width 20 height 7
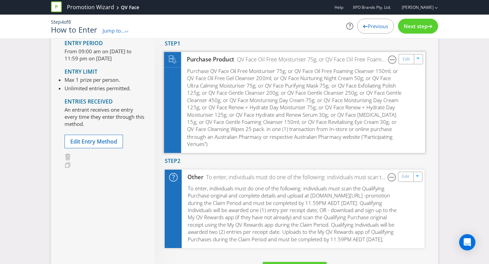
scroll to position [61, 0]
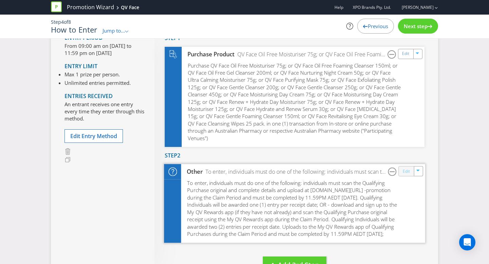
click at [405, 167] on link "Edit" at bounding box center [405, 171] width 7 height 8
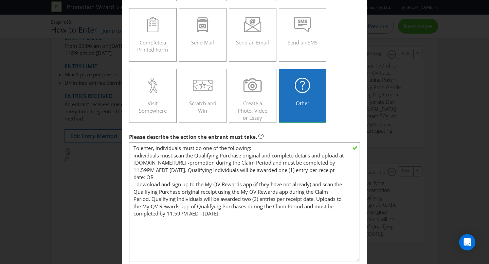
drag, startPoint x: 357, startPoint y: 158, endPoint x: 353, endPoint y: 259, distance: 100.5
click at [353, 259] on textarea "To enter, individuals must do one of the following: individuals must scan the Q…" at bounding box center [244, 202] width 231 height 120
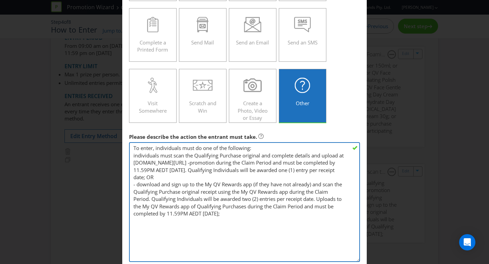
click at [156, 154] on textarea "To enter, individuals must do one of the following: individuals must scan the Q…" at bounding box center [244, 202] width 231 height 120
drag, startPoint x: 144, startPoint y: 154, endPoint x: 229, endPoint y: 163, distance: 85.6
click at [229, 163] on textarea "To enter, individuals must do one of the following: individuals must scan the Q…" at bounding box center [244, 202] width 231 height 120
click at [212, 177] on textarea "To enter, individuals must do one of the following: individuals must scan the Q…" at bounding box center [244, 202] width 231 height 120
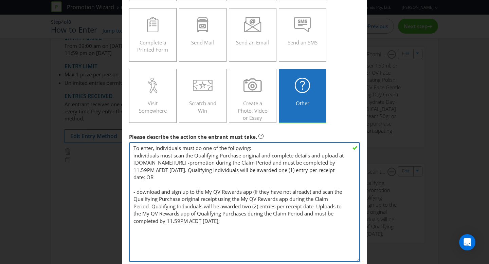
click at [139, 191] on textarea "To enter, individuals must do one of the following: individuals must scan the Q…" at bounding box center [244, 202] width 231 height 120
click at [136, 155] on textarea "To enter, individuals must do one of the following: individuals must scan the Q…" at bounding box center [244, 202] width 231 height 120
drag, startPoint x: 144, startPoint y: 163, endPoint x: 269, endPoint y: 167, distance: 124.9
click at [269, 167] on textarea "To enter, individuals must do one of the following: individuals must scan the Q…" at bounding box center [244, 202] width 231 height 120
click at [233, 176] on textarea "To enter, individuals must do one of the following: individuals must scan the Q…" at bounding box center [244, 202] width 231 height 120
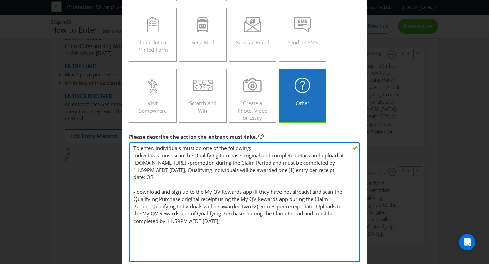
drag, startPoint x: 239, startPoint y: 170, endPoint x: 314, endPoint y: 162, distance: 75.5
click at [314, 162] on textarea "To enter, individuals must do one of the following: individuals must scan the Q…" at bounding box center [244, 202] width 231 height 120
drag, startPoint x: 314, startPoint y: 162, endPoint x: 372, endPoint y: 170, distance: 58.9
click at [316, 162] on textarea "To enter, individuals must do one of the following: individuals must scan the Q…" at bounding box center [244, 202] width 231 height 120
click at [315, 163] on textarea "To enter, individuals must do one of the following: individuals must scan the Q…" at bounding box center [244, 202] width 231 height 120
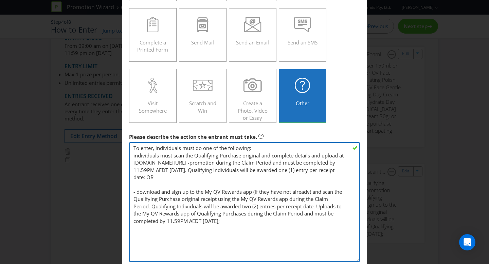
drag, startPoint x: 315, startPoint y: 164, endPoint x: 236, endPoint y: 170, distance: 78.6
click at [236, 170] on textarea "To enter, individuals must do one of the following: individuals must scan the Q…" at bounding box center [244, 202] width 231 height 120
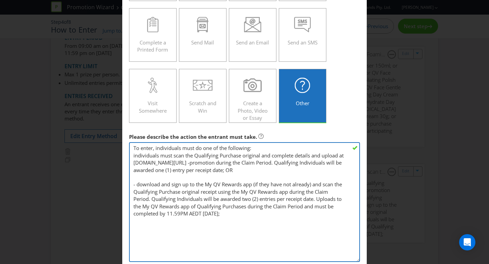
click at [136, 171] on textarea "To enter, individuals must do one of the following: individuals must scan the Q…" at bounding box center [244, 202] width 231 height 120
click at [268, 150] on textarea "To enter, individuals must do one of the following: individuals must scan the Q…" at bounding box center [244, 202] width 231 height 120
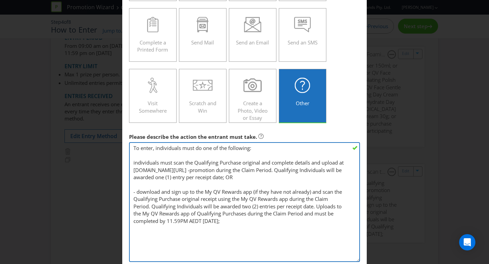
drag, startPoint x: 231, startPoint y: 169, endPoint x: 315, endPoint y: 169, distance: 83.8
click at [315, 169] on textarea "To enter, individuals must do one of the following: individuals must scan the Q…" at bounding box center [244, 202] width 231 height 120
drag, startPoint x: 289, startPoint y: 198, endPoint x: 150, endPoint y: 206, distance: 139.6
click at [150, 206] on textarea "To enter, individuals must do one of the following: individuals must scan the Q…" at bounding box center [244, 202] width 231 height 120
drag, startPoint x: 247, startPoint y: 207, endPoint x: 312, endPoint y: 231, distance: 69.5
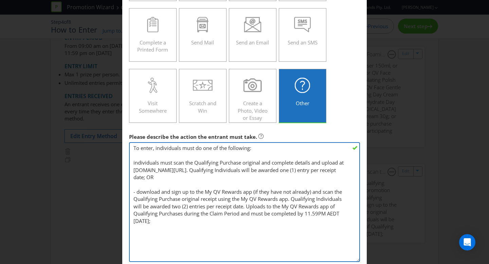
click at [312, 231] on textarea "To enter, individuals must do one of the following: individuals must scan the Q…" at bounding box center [244, 202] width 231 height 120
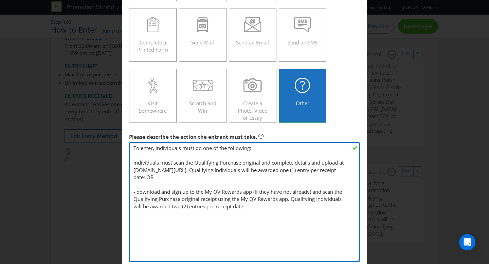
type textarea "To enter, individuals must do one of the following: individuals must scan the Q…"
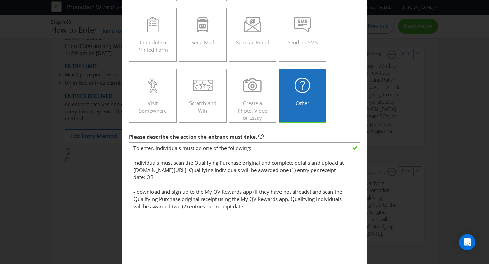
click at [341, 127] on main "Did You Know IMI research shows that ease of participation is one of the most i…" at bounding box center [244, 102] width 244 height 459
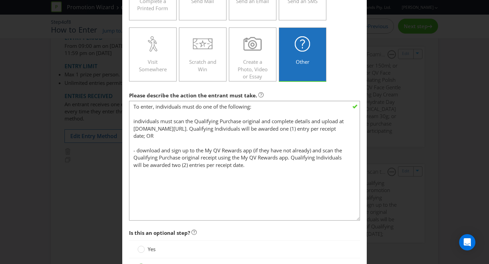
scroll to position [257, 0]
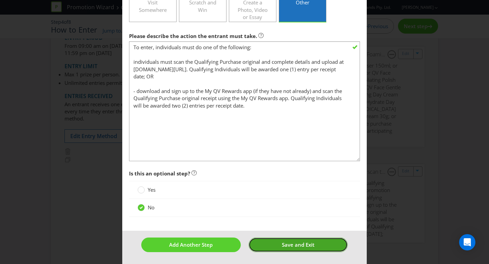
click at [280, 245] on button "Save and Exit" at bounding box center [297, 244] width 99 height 15
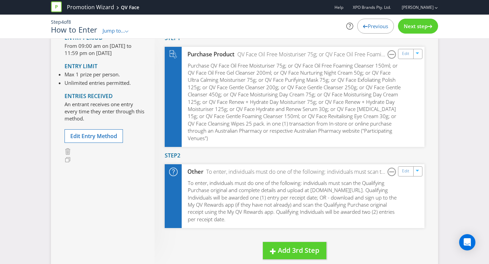
click at [421, 25] on span "Next step" at bounding box center [415, 26] width 24 height 7
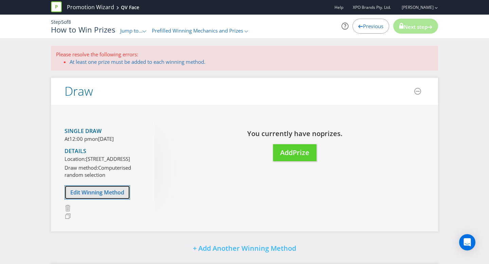
click at [108, 196] on span "Edit Winning Method" at bounding box center [97, 192] width 54 height 7
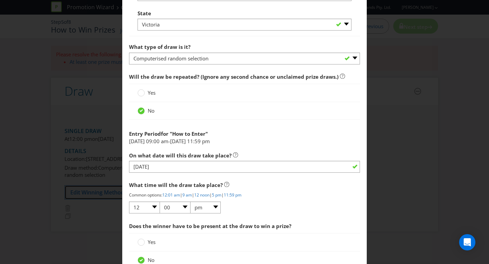
scroll to position [643, 0]
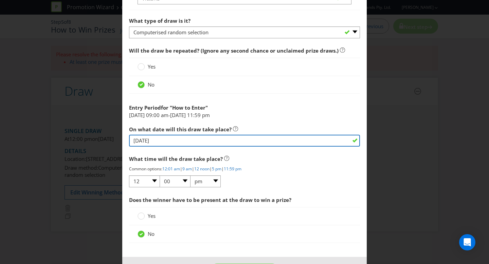
click at [232, 139] on input "[DATE]" at bounding box center [244, 141] width 231 height 12
click at [150, 140] on input "[DATE]" at bounding box center [244, 141] width 231 height 12
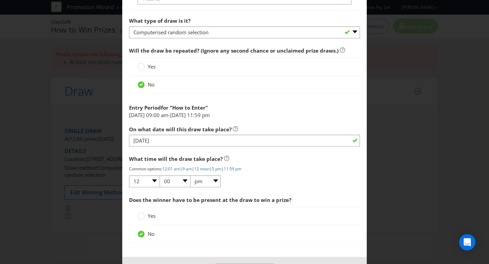
click at [216, 111] on div "Entry Period for " How to Enter "" at bounding box center [244, 106] width 231 height 11
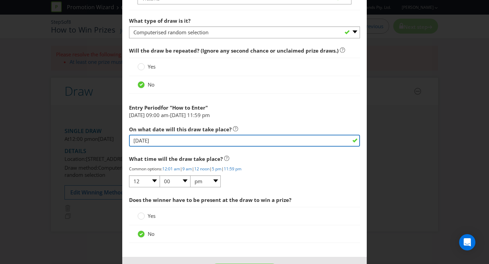
click at [160, 141] on input "[DATE]" at bounding box center [244, 141] width 231 height 12
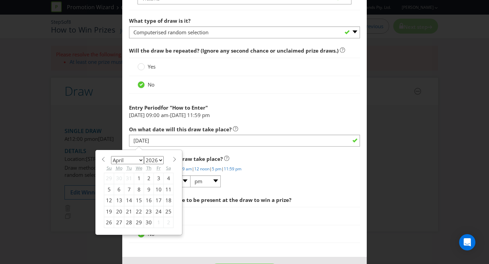
click at [149, 221] on div "30" at bounding box center [149, 222] width 10 height 11
type input "[DATE]"
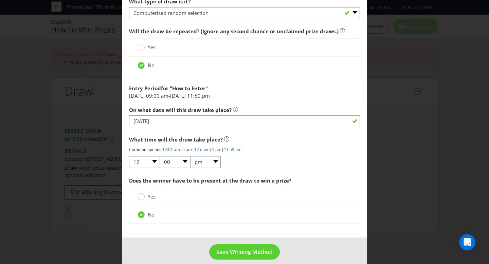
scroll to position [670, 0]
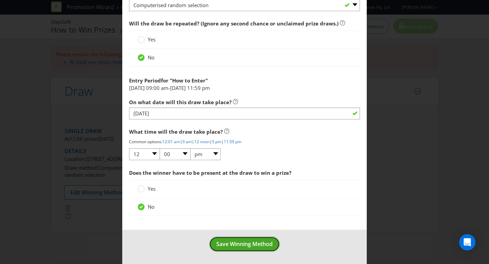
click at [252, 247] on span "Save Winning Method" at bounding box center [244, 243] width 56 height 7
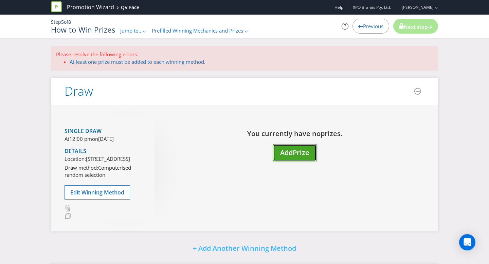
click at [287, 148] on span "Add" at bounding box center [286, 152] width 13 height 9
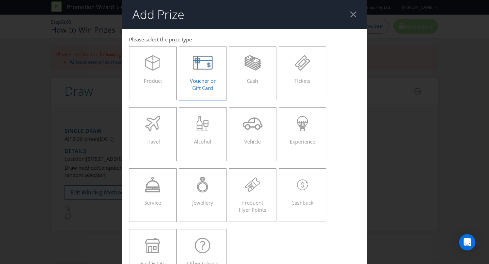
click at [198, 85] on span "Voucher or Gift Card" at bounding box center [203, 84] width 26 height 14
click at [0, 0] on input "Voucher or Gift Card" at bounding box center [0, 0] width 0 height 0
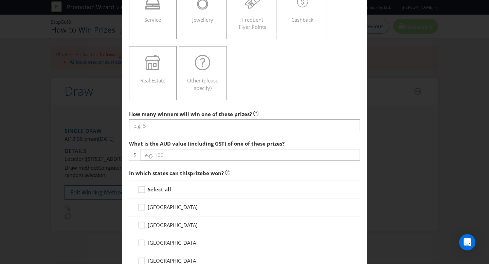
scroll to position [216, 0]
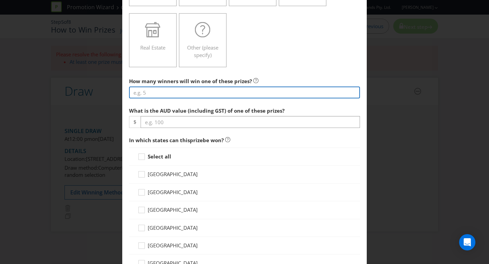
click at [191, 92] on input "number" at bounding box center [244, 93] width 231 height 12
type input "25"
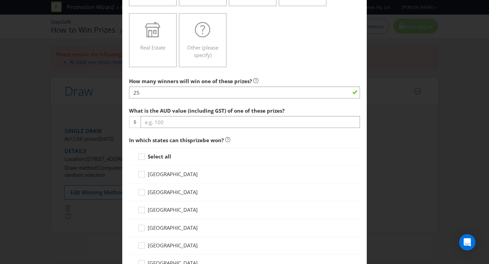
click at [213, 128] on div at bounding box center [244, 128] width 231 height 1
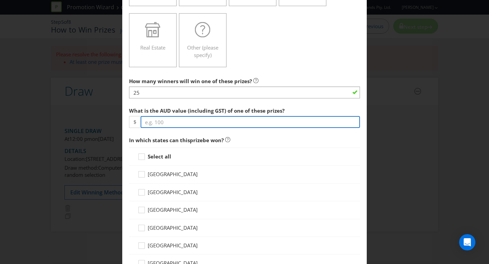
click at [208, 126] on input "number" at bounding box center [249, 122] width 219 height 12
type input "200"
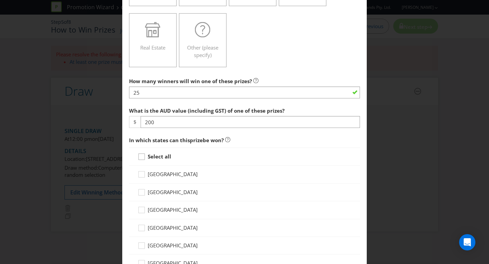
click at [139, 157] on icon at bounding box center [142, 158] width 10 height 10
click at [0, 0] on input "Select all" at bounding box center [0, 0] width 0 height 0
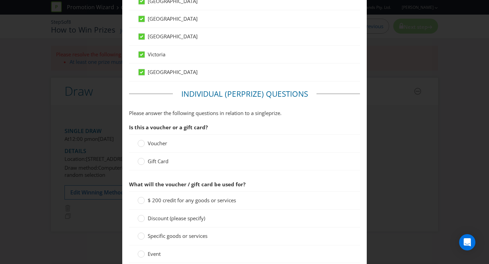
scroll to position [448, 0]
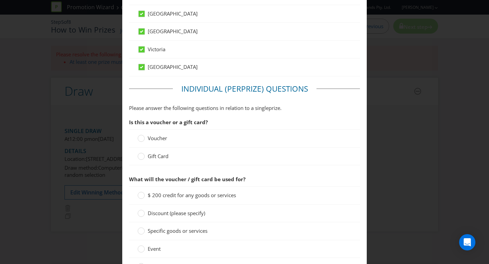
click at [146, 157] on label "Gift Card" at bounding box center [153, 156] width 32 height 7
click at [0, 0] on input "Gift Card" at bounding box center [0, 0] width 0 height 0
drag, startPoint x: 130, startPoint y: 180, endPoint x: 184, endPoint y: 180, distance: 53.9
click at [184, 180] on span "What will the gift card be used for?" at bounding box center [174, 179] width 91 height 7
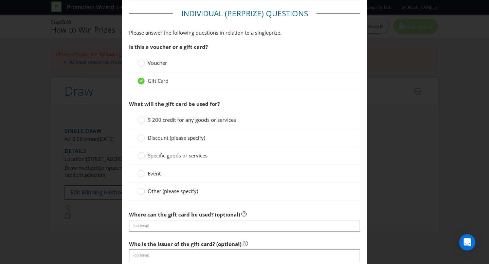
scroll to position [527, 0]
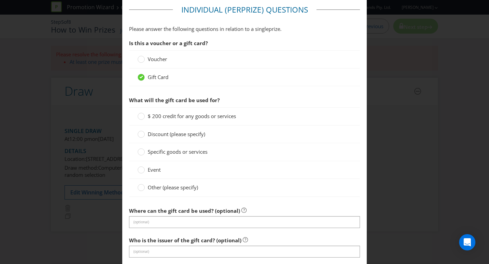
click at [165, 150] on span "Specific goods or services" at bounding box center [178, 151] width 60 height 7
click at [0, 0] on input "Specific goods or services" at bounding box center [0, 0] width 0 height 0
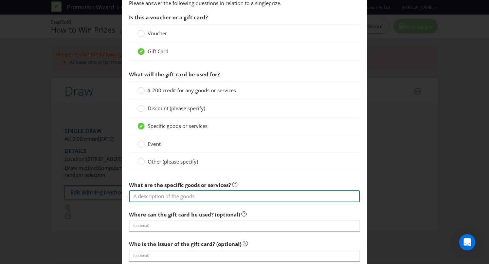
click at [190, 196] on input "text" at bounding box center [244, 196] width 231 height 12
paste input "Use this card at any salon, day spa and beauty clinic that accepts eftpos."
type input "Use this card at any salon, day spa and beauty clinic that accepts eftpos."
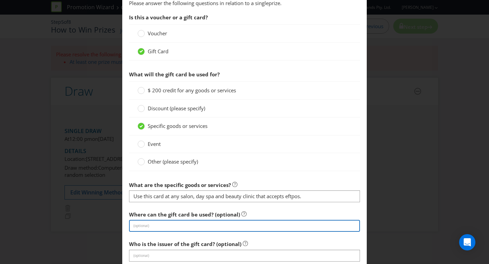
click at [189, 229] on input "text" at bounding box center [244, 226] width 231 height 12
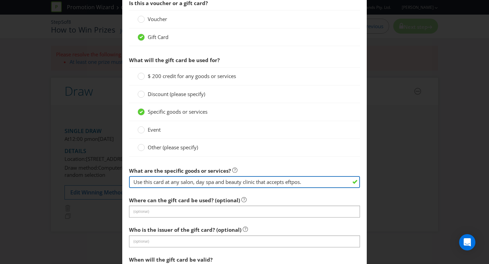
click at [223, 179] on input "Use this card at any salon, day spa and beauty clinic that accepts eftpos." at bounding box center [244, 182] width 231 height 12
drag, startPoint x: 315, startPoint y: 184, endPoint x: 200, endPoint y: 187, distance: 115.4
click at [200, 184] on input "Use this card at any salon, day spa and beauty clinic that accepts eftpos." at bounding box center [244, 182] width 231 height 12
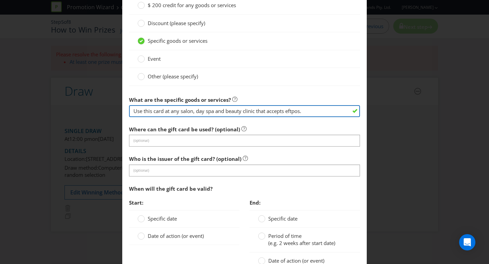
scroll to position [641, 0]
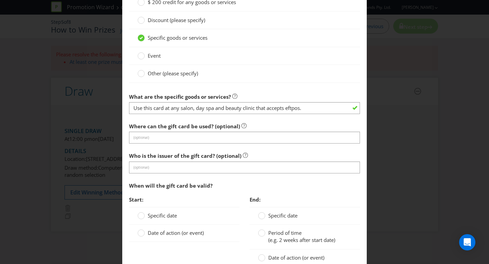
click at [204, 187] on span "When will the gift card be valid?" at bounding box center [170, 185] width 83 height 7
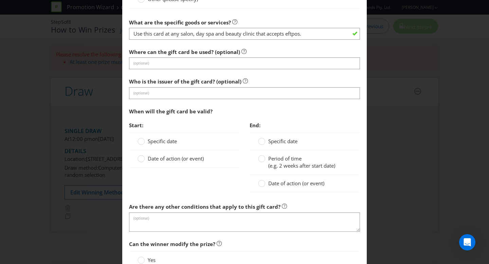
scroll to position [760, 0]
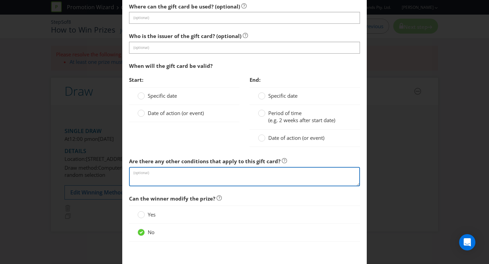
click at [160, 169] on textarea at bounding box center [244, 176] width 231 height 19
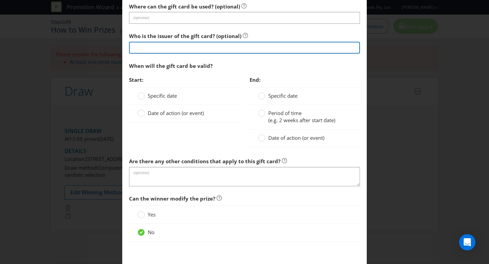
click at [184, 50] on input "text" at bounding box center [244, 48] width 231 height 12
type input "The Card Network"
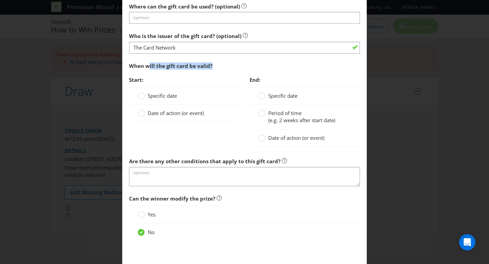
drag, startPoint x: 149, startPoint y: 64, endPoint x: 234, endPoint y: 64, distance: 85.8
click at [234, 64] on div "When will the gift card be valid?" at bounding box center [244, 66] width 231 height 14
click at [157, 118] on div "Date of action (or event)" at bounding box center [184, 113] width 110 height 17
click at [142, 113] on circle at bounding box center [141, 113] width 7 height 7
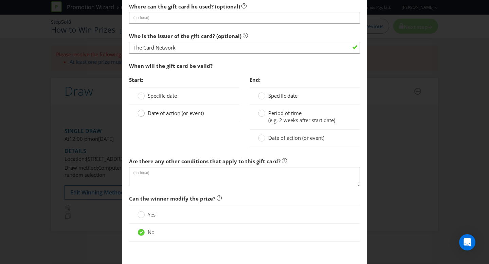
click at [0, 0] on input "Date of action (or event)" at bounding box center [0, 0] width 0 height 0
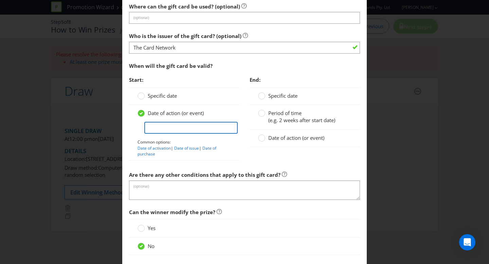
click at [162, 122] on input "text" at bounding box center [190, 128] width 93 height 12
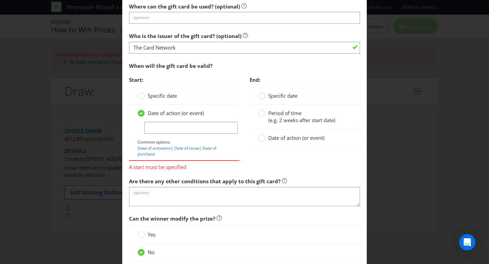
click at [159, 145] on span "Common options:" at bounding box center [153, 142] width 33 height 6
click at [157, 147] on link "Date of activation" at bounding box center [153, 148] width 33 height 6
type input "Date of activation"
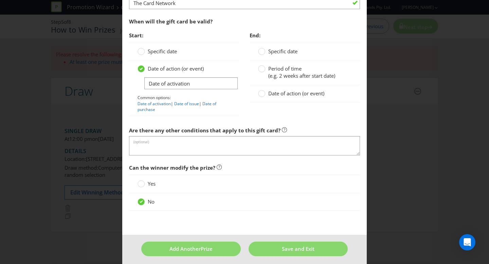
scroll to position [805, 0]
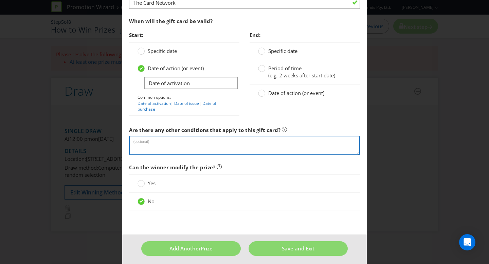
click at [153, 147] on textarea at bounding box center [244, 145] width 231 height 19
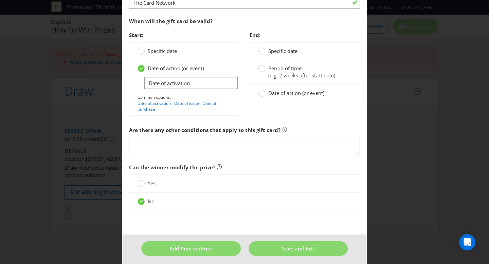
click at [300, 117] on div "Start: Specific date Date of action (or event) Date of activation Common option…" at bounding box center [244, 75] width 241 height 95
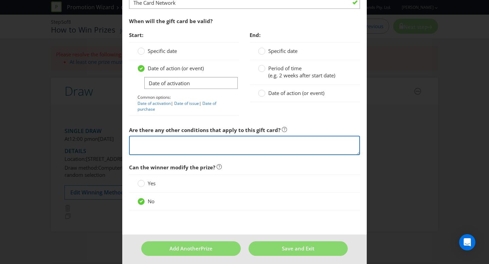
click at [189, 149] on textarea at bounding box center [244, 145] width 231 height 19
click at [314, 141] on textarea "Gift card is valid for three (3) years" at bounding box center [244, 145] width 231 height 19
type textarea "Gift card is valid for three (3) years"
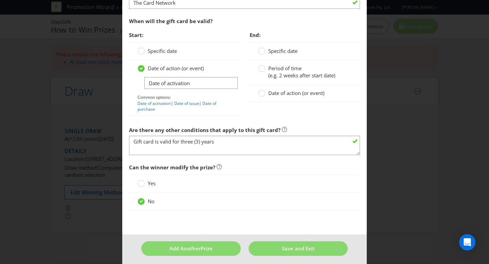
click at [283, 194] on div "No" at bounding box center [244, 202] width 231 height 18
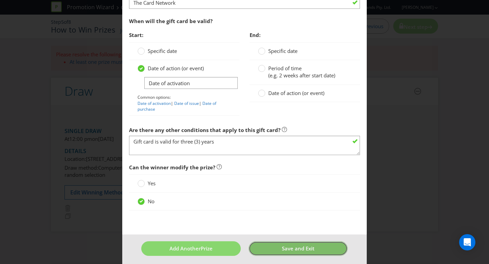
click at [284, 247] on span "Save and Exit" at bounding box center [298, 248] width 33 height 7
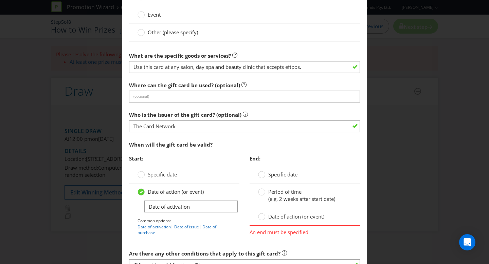
scroll to position [711, 0]
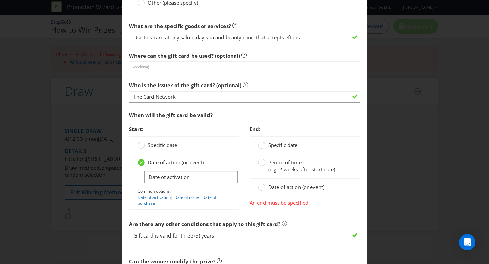
click at [271, 185] on span "Date of action (or event)" at bounding box center [296, 187] width 56 height 7
click at [0, 0] on input "Date of action (or event)" at bounding box center [0, 0] width 0 height 0
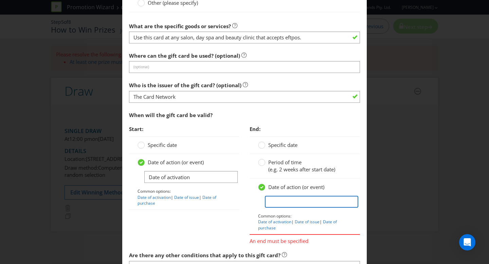
click at [313, 204] on input "text" at bounding box center [311, 202] width 93 height 12
type input "P"
click at [287, 156] on div "Period of time (e.g. 2 weeks after start date)" at bounding box center [304, 166] width 110 height 25
click at [269, 162] on span "Period of time" at bounding box center [284, 162] width 33 height 7
click at [0, 0] on input "Period of time (e.g. 2 weeks after start date)" at bounding box center [0, 0] width 0 height 0
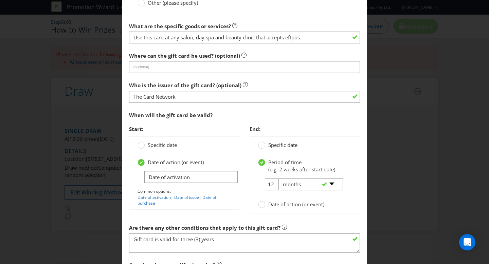
click at [278, 185] on div "-- Please select -- days weeks months years" at bounding box center [307, 184] width 69 height 12
click at [276, 185] on div "-- Please select -- days weeks months years" at bounding box center [307, 184] width 69 height 12
click at [305, 185] on select "-- Please select -- days weeks months years" at bounding box center [310, 184] width 64 height 12
select select "YEARS"
click at [278, 178] on select "-- Please select -- days weeks months years" at bounding box center [310, 184] width 64 height 12
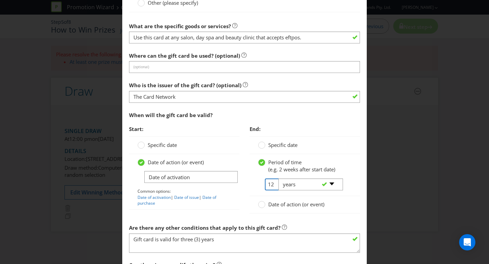
click at [269, 183] on input "12" at bounding box center [272, 184] width 15 height 12
click at [274, 183] on div "-- Please select -- days weeks months years" at bounding box center [307, 184] width 69 height 12
click at [273, 184] on div "-- Please select -- days weeks months years" at bounding box center [307, 184] width 69 height 12
click at [268, 184] on input "12" at bounding box center [272, 184] width 15 height 12
type input "1"
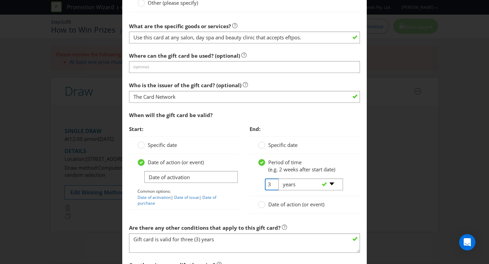
type input "3"
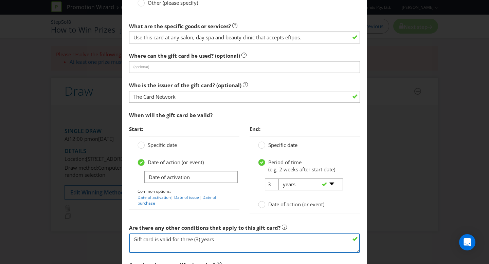
drag, startPoint x: 223, startPoint y: 240, endPoint x: 72, endPoint y: 214, distance: 153.1
click at [72, 214] on div "Add Prize [GEOGRAPHIC_DATA] [GEOGRAPHIC_DATA] [GEOGRAPHIC_DATA] [GEOGRAPHIC_DAT…" at bounding box center [244, 132] width 489 height 264
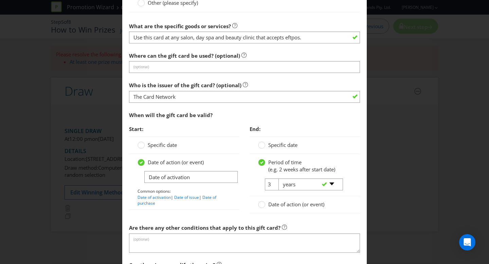
click at [284, 112] on div "When will the gift card be valid?" at bounding box center [244, 115] width 231 height 14
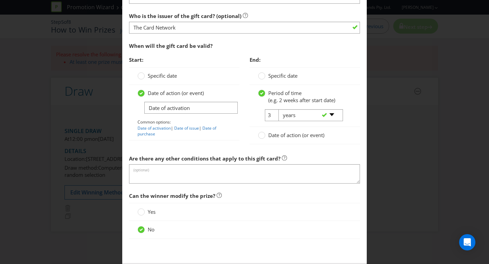
scroll to position [813, 0]
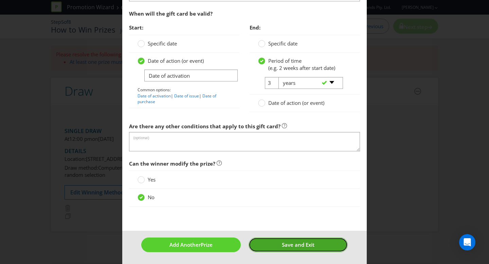
click at [306, 247] on span "Save and Exit" at bounding box center [298, 244] width 33 height 7
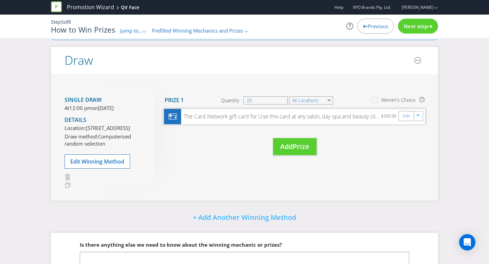
scroll to position [51, 0]
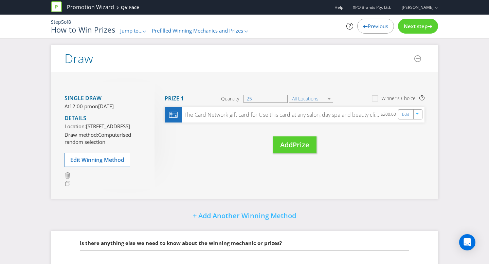
click at [411, 26] on span "Next step" at bounding box center [415, 26] width 24 height 7
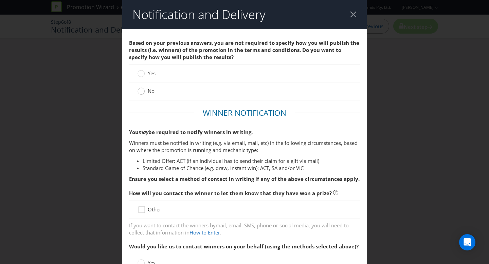
click at [142, 91] on circle at bounding box center [141, 91] width 7 height 7
click at [0, 0] on input "No" at bounding box center [0, 0] width 0 height 0
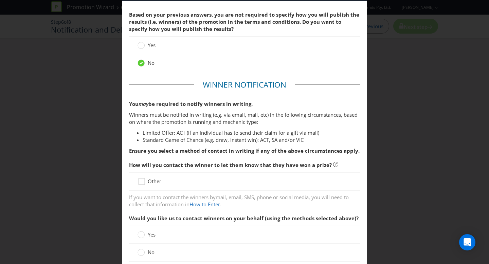
click at [145, 105] on em "may" at bounding box center [143, 103] width 10 height 7
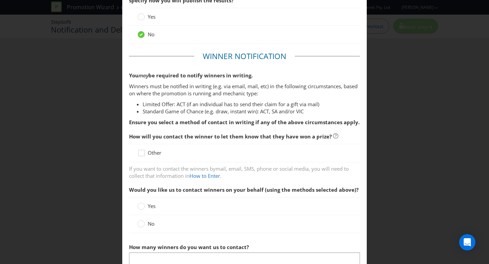
scroll to position [57, 0]
click at [138, 152] on icon at bounding box center [142, 154] width 10 height 10
click at [0, 0] on input "Other" at bounding box center [0, 0] width 0 height 0
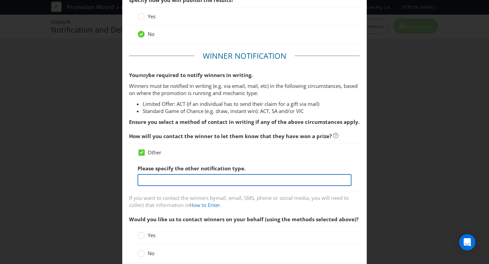
click at [164, 179] on input "text" at bounding box center [244, 180] width 214 height 12
drag, startPoint x: 165, startPoint y: 177, endPoint x: 109, endPoint y: 177, distance: 55.6
click at [109, 177] on div "Notification and Delivery Based on your previous answers, you are not required …" at bounding box center [244, 132] width 489 height 264
paste input "[DOMAIN_NAME][URL] -promotion"
type input "[DOMAIN_NAME][URL] -promotion"
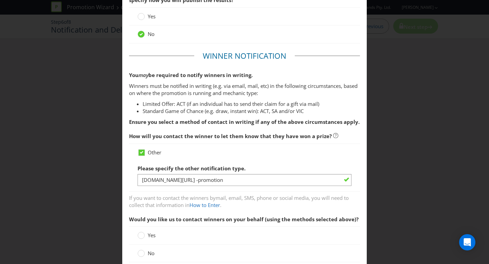
click at [291, 166] on div "Please specify the other notification type. [DOMAIN_NAME][URL] -promotion" at bounding box center [244, 173] width 214 height 24
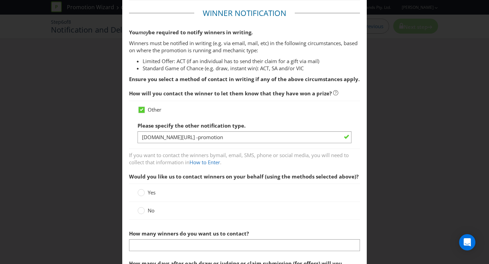
scroll to position [105, 0]
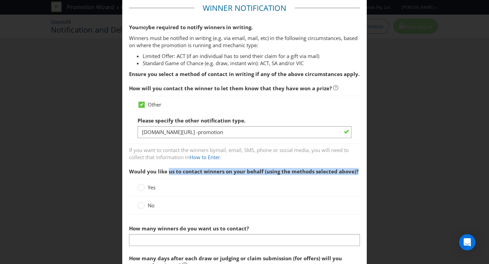
drag, startPoint x: 169, startPoint y: 172, endPoint x: 308, endPoint y: 179, distance: 139.6
click at [308, 179] on div "Would you like us to contact winners on your behalf (using the methods selected…" at bounding box center [244, 192] width 231 height 54
click at [259, 170] on span "Would you like us to contact winners on your behalf (using the methods selected…" at bounding box center [243, 171] width 229 height 7
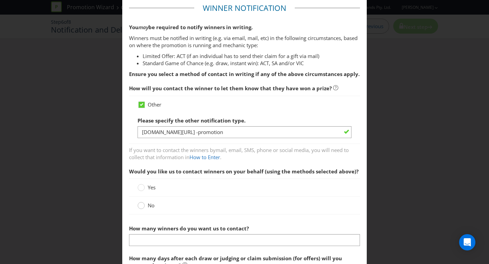
click at [139, 204] on div at bounding box center [140, 203] width 3 height 3
click at [0, 0] on input "No" at bounding box center [0, 0] width 0 height 0
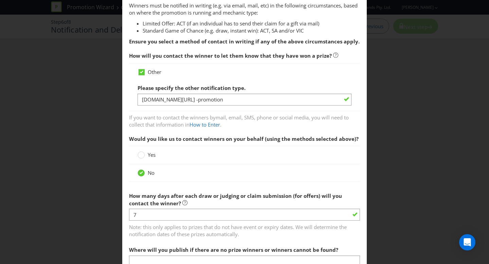
scroll to position [150, 0]
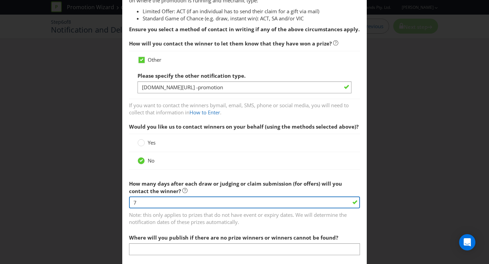
click at [139, 200] on input "7" at bounding box center [244, 202] width 231 height 12
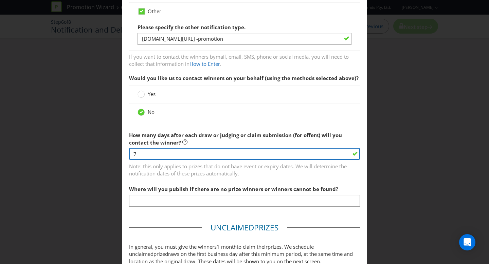
scroll to position [213, 0]
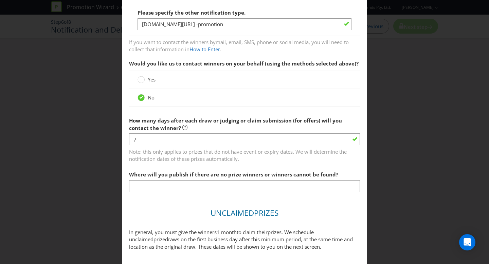
click at [186, 178] on div "Where will you publish if there are no prize winners or winners cannot be found?" at bounding box center [244, 180] width 231 height 24
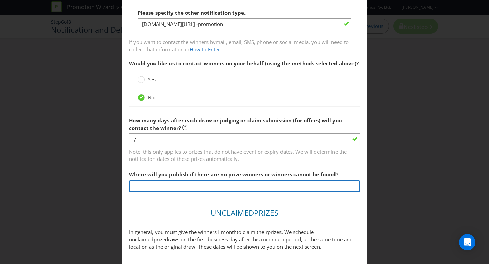
click at [183, 182] on input "text" at bounding box center [244, 186] width 231 height 12
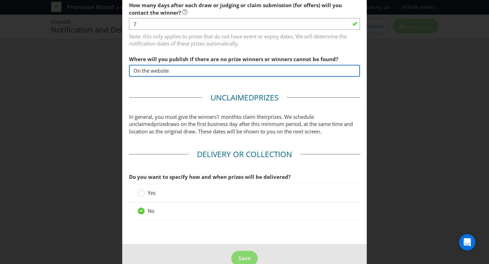
scroll to position [337, 0]
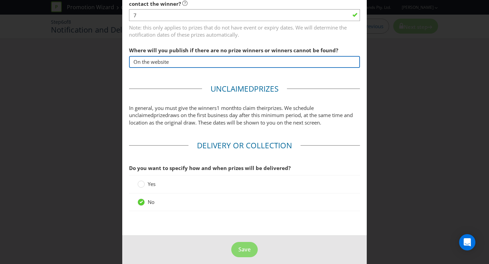
type input "On the website"
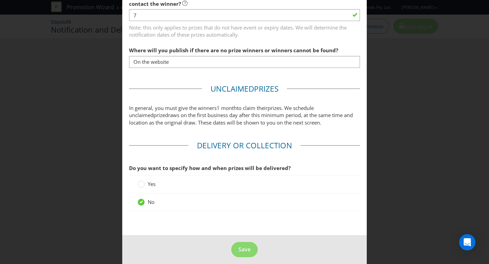
click at [257, 159] on fieldset "Delivery or Collection Do you want to specify how and when prizes will be deliv…" at bounding box center [244, 179] width 231 height 78
click at [150, 183] on span "Yes" at bounding box center [152, 183] width 8 height 7
click at [0, 0] on input "Yes" at bounding box center [0, 0] width 0 height 0
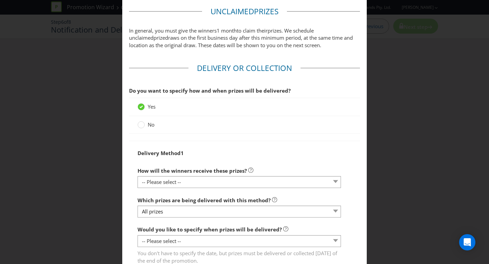
scroll to position [425, 0]
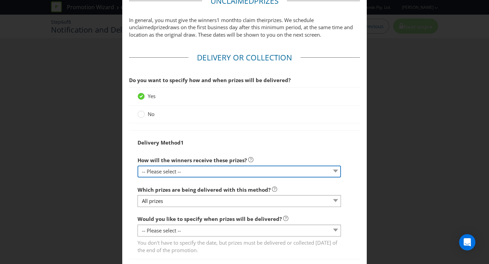
click at [152, 168] on select "-- Please select -- Delivered by mail Delivered by email Delivered in-person Co…" at bounding box center [238, 172] width 203 height 12
click at [137, 166] on select "-- Please select -- Delivered by mail Delivered by email Delivered in-person Co…" at bounding box center [238, 172] width 203 height 12
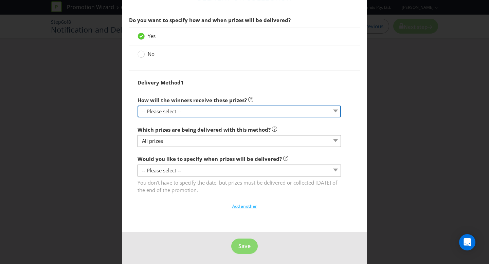
click at [155, 112] on select "-- Please select -- Delivered by mail Delivered by email Delivered in-person Co…" at bounding box center [238, 112] width 203 height 12
select select "EMAIL"
click at [137, 106] on select "-- Please select -- Delivered by mail Delivered by email Delivered in-person Co…" at bounding box center [238, 112] width 203 height 12
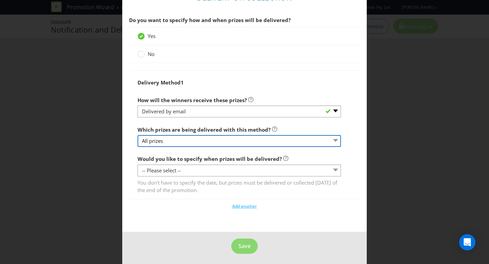
click at [153, 141] on select "All prizes" at bounding box center [238, 141] width 203 height 12
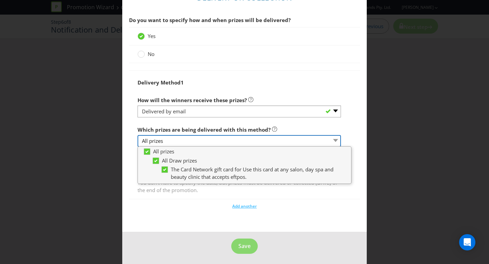
click at [168, 140] on select "All prizes" at bounding box center [238, 141] width 203 height 12
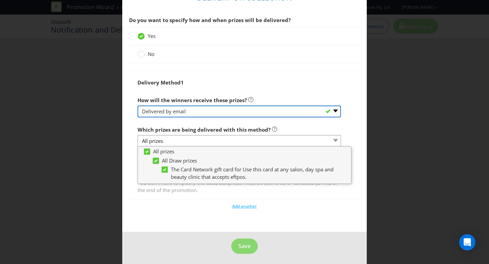
click at [222, 113] on select "-- Please select -- Delivered by mail Delivered by email Delivered in-person Co…" at bounding box center [238, 112] width 203 height 12
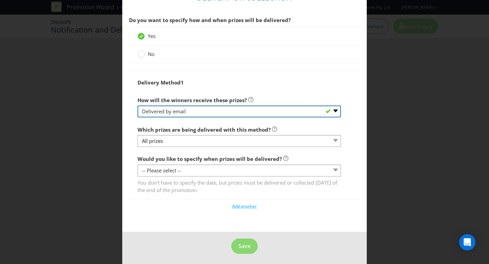
click at [137, 106] on select "-- Please select -- Delivered by mail Delivered by email Delivered in-person Co…" at bounding box center [238, 112] width 203 height 12
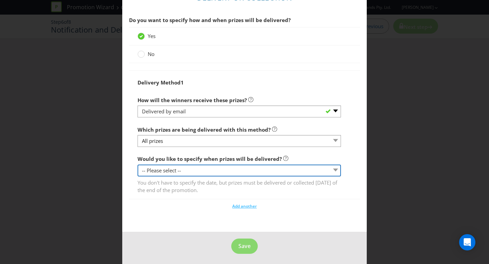
click at [175, 171] on select "-- Please select -- Yes, specific date (please specify) Yes, within a certain p…" at bounding box center [238, 171] width 203 height 12
select select "YES_PERIOD"
click at [137, 165] on select "-- Please select -- Yes, specific date (please specify) Yes, within a certain p…" at bounding box center [238, 171] width 203 height 12
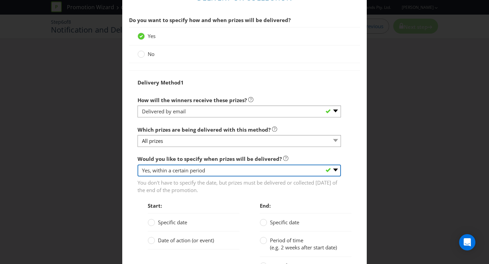
scroll to position [529, 0]
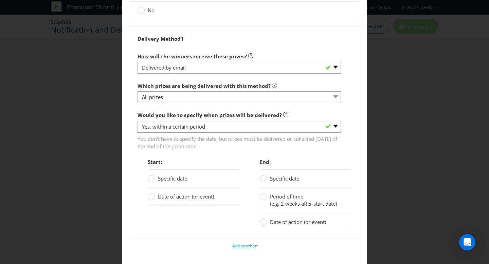
click at [161, 197] on span "Date of action (or event)" at bounding box center [186, 196] width 56 height 7
click at [0, 0] on input "Date of action (or event)" at bounding box center [0, 0] width 0 height 0
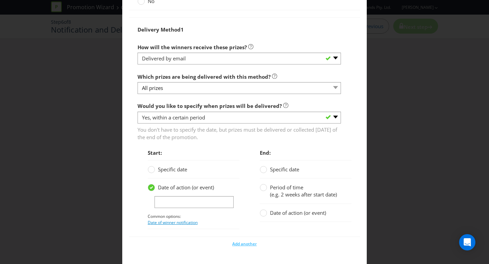
click at [164, 223] on link "Date of winner notification" at bounding box center [173, 223] width 50 height 6
type input "date of winner notification"
click at [274, 189] on span "Period of time" at bounding box center [286, 187] width 33 height 7
click at [0, 0] on input "Period of time (e.g. 2 weeks after start date)" at bounding box center [0, 0] width 0 height 0
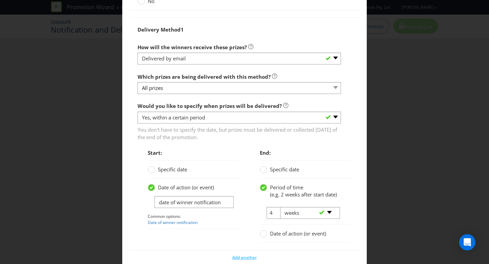
click at [277, 219] on div "-- Please select -- days weeks months years" at bounding box center [307, 213] width 64 height 12
click at [271, 219] on input "4" at bounding box center [273, 213] width 15 height 12
type input "7"
type input "10"
click at [302, 219] on select "-- Please select -- days weeks months years" at bounding box center [310, 213] width 60 height 12
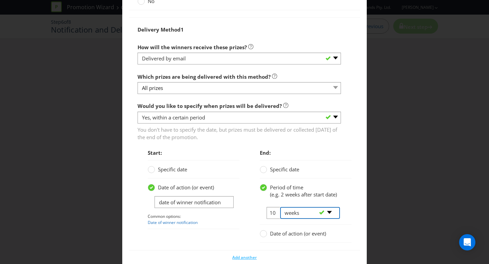
select select "DAYS"
click at [280, 214] on select "-- Please select -- days weeks months years" at bounding box center [310, 213] width 60 height 12
click at [332, 173] on div "Specific date" at bounding box center [306, 169] width 92 height 18
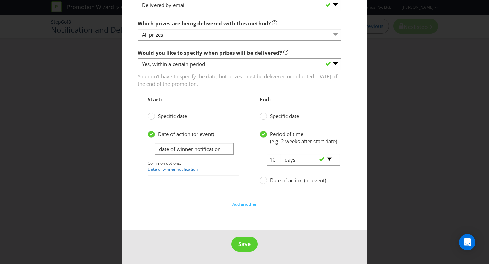
scroll to position [598, 0]
click at [249, 240] on button "Save" at bounding box center [244, 243] width 26 height 15
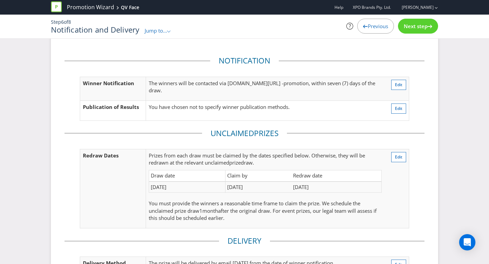
scroll to position [106, 0]
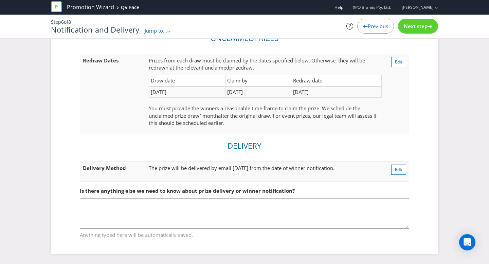
click at [413, 28] on span "Next step" at bounding box center [415, 26] width 24 height 7
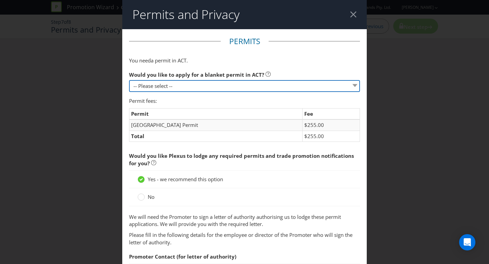
click at [191, 85] on select "-- Please select -- Yes, please apply for a new blanket permit No, this promoti…" at bounding box center [244, 86] width 231 height 12
select select "NO_NONE"
click at [129, 80] on select "-- Please select -- Yes, please apply for a new blanket permit No, this promoti…" at bounding box center [244, 86] width 231 height 12
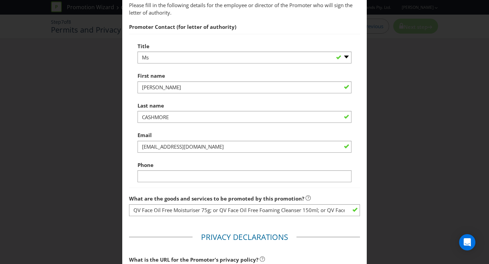
scroll to position [214, 0]
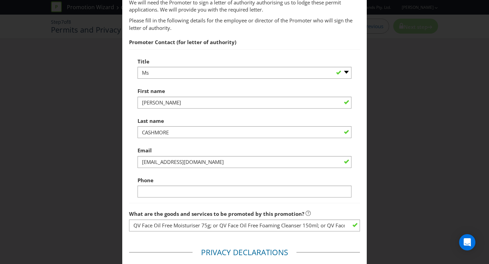
click at [161, 79] on div at bounding box center [244, 78] width 214 height 1
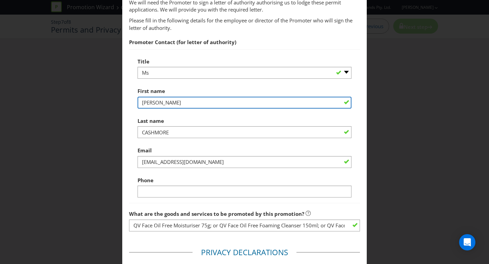
drag, startPoint x: 171, startPoint y: 102, endPoint x: 97, endPoint y: 96, distance: 73.8
click at [97, 96] on div "Permits and Privacy Permits You need a permit in ACT . Would you like to apply …" at bounding box center [244, 132] width 489 height 264
type input "[PERSON_NAME]"
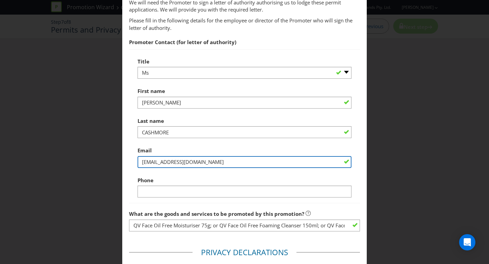
drag, startPoint x: 229, startPoint y: 166, endPoint x: 124, endPoint y: 154, distance: 106.2
click at [124, 154] on main "Permits You need a permit in ACT . Would you like to apply for a blanket permit…" at bounding box center [244, 122] width 244 height 615
paste input "[PERSON_NAME][EMAIL_ADDRESS][DOMAIN_NAME]"
type input "[PERSON_NAME][EMAIL_ADDRESS][DOMAIN_NAME]"
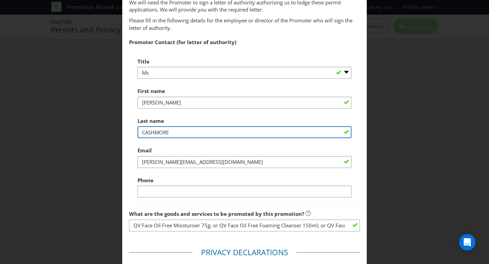
drag, startPoint x: 176, startPoint y: 136, endPoint x: 98, endPoint y: 126, distance: 78.7
click at [98, 126] on div "Permits and Privacy Permits You need a permit in ACT . Would you like to apply …" at bounding box center [244, 132] width 489 height 264
paste input "[PERSON_NAME]"
type input "[PERSON_NAME]"
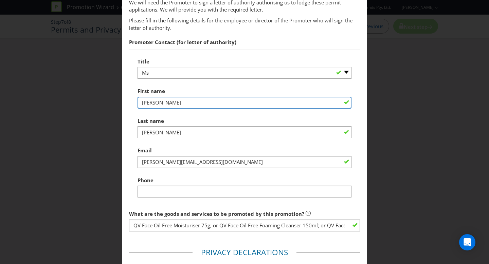
drag, startPoint x: 166, startPoint y: 99, endPoint x: 92, endPoint y: 99, distance: 74.3
click at [92, 99] on div "Permits and Privacy Permits You need a permit in ACT . Would you like to apply …" at bounding box center [244, 132] width 489 height 264
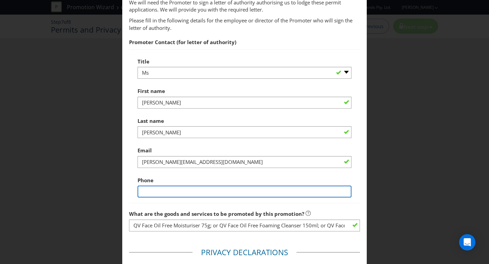
click at [153, 192] on input "text" at bounding box center [244, 192] width 214 height 12
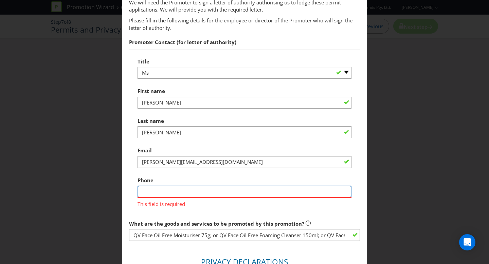
click at [150, 191] on input "text" at bounding box center [244, 192] width 214 height 12
paste input "0499 477 872"
type input "0499 477 872"
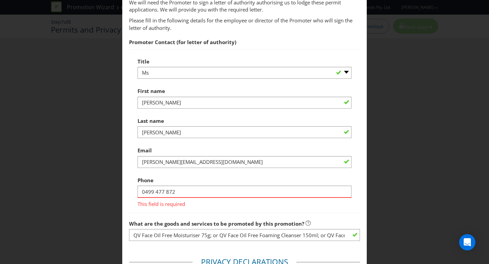
click at [241, 153] on div "Email [PERSON_NAME][EMAIL_ADDRESS][DOMAIN_NAME]" at bounding box center [244, 156] width 214 height 24
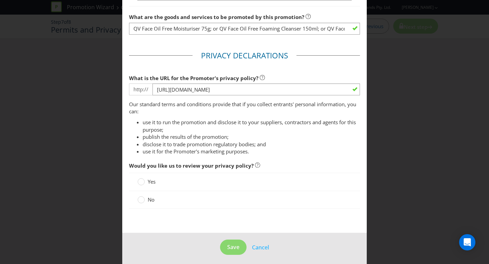
scroll to position [413, 0]
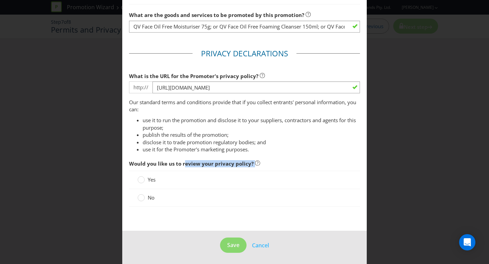
drag, startPoint x: 185, startPoint y: 165, endPoint x: 285, endPoint y: 166, distance: 100.1
click at [285, 166] on span "Would you like us to review your privacy policy?" at bounding box center [244, 164] width 231 height 14
click at [137, 204] on div "No" at bounding box center [244, 198] width 231 height 18
click at [143, 199] on circle at bounding box center [141, 197] width 7 height 7
click at [0, 0] on input "No" at bounding box center [0, 0] width 0 height 0
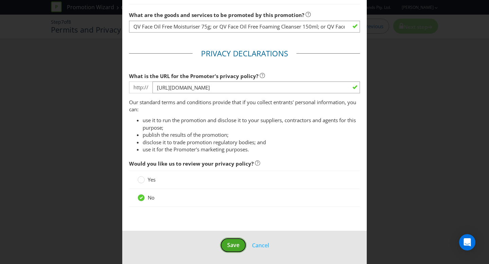
click at [230, 242] on span "Save" at bounding box center [233, 244] width 12 height 7
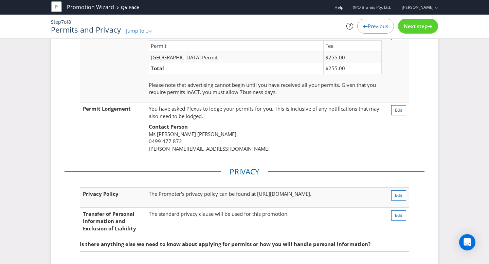
scroll to position [39, 0]
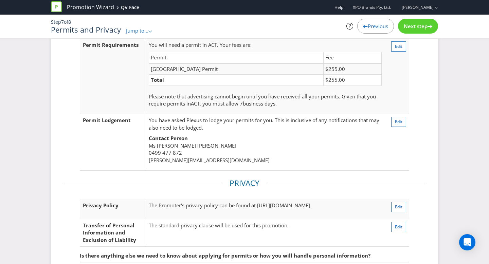
click at [422, 24] on span "Next step" at bounding box center [415, 26] width 24 height 7
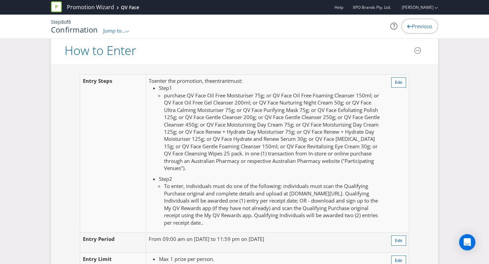
scroll to position [588, 0]
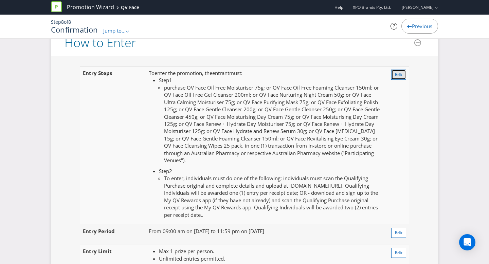
click at [393, 70] on button "Edit" at bounding box center [398, 75] width 15 height 10
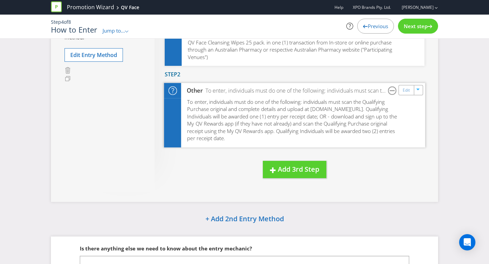
scroll to position [201, 0]
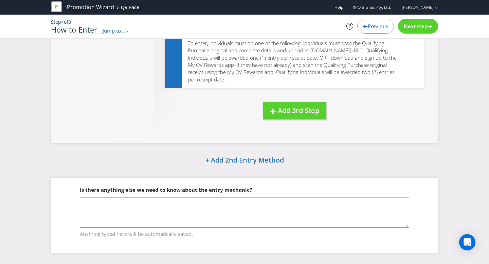
click at [406, 33] on div "Next step" at bounding box center [418, 26] width 40 height 15
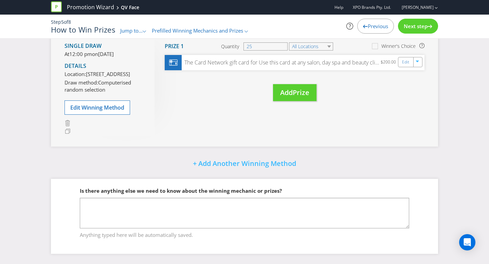
click at [409, 33] on div "Next step" at bounding box center [418, 26] width 40 height 15
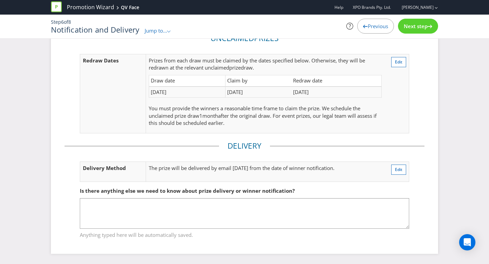
click at [409, 33] on div "Next step" at bounding box center [418, 26] width 40 height 15
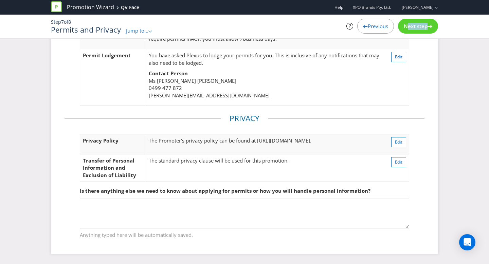
click at [409, 33] on div "Next step" at bounding box center [418, 26] width 40 height 15
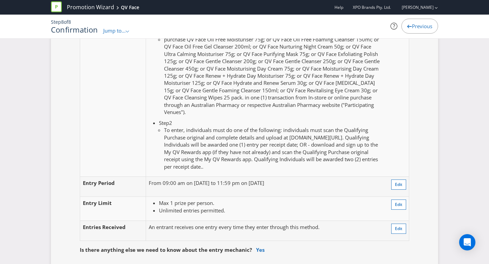
scroll to position [643, 0]
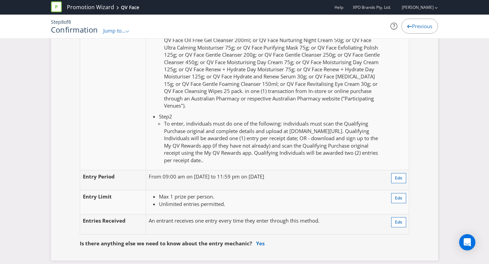
drag, startPoint x: 193, startPoint y: 163, endPoint x: 312, endPoint y: 161, distance: 119.4
click at [312, 173] on p "From 09:00 am on [DATE] to 11:59 pm on [DATE]" at bounding box center [265, 176] width 233 height 7
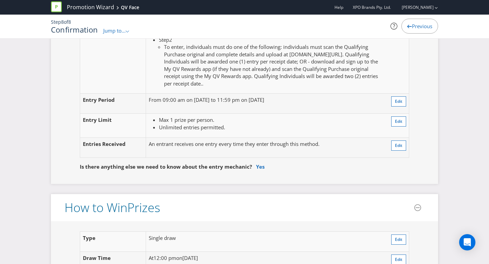
scroll to position [708, 0]
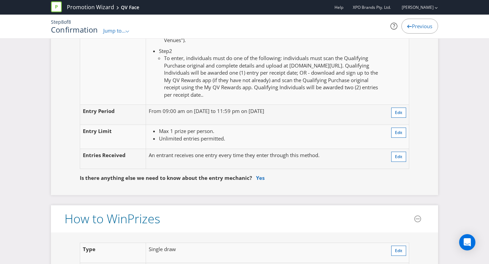
click at [149, 149] on td "An entrant receives one entry every time they enter through this method." at bounding box center [265, 159] width 239 height 20
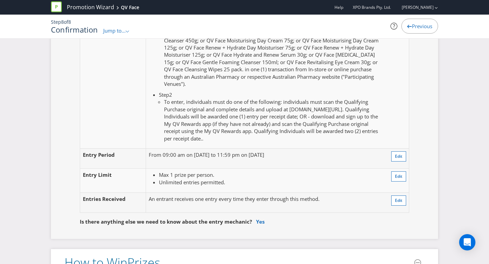
scroll to position [658, 0]
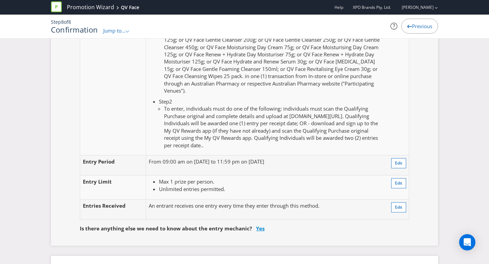
click at [257, 225] on link "Yes" at bounding box center [260, 228] width 8 height 7
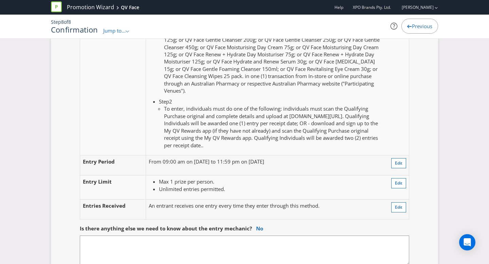
click at [220, 222] on div "Is there anything else we need to know about the entry mechanic? No" at bounding box center [244, 229] width 329 height 14
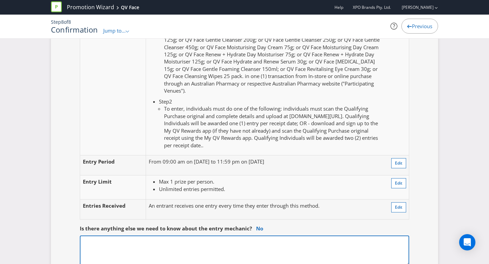
click at [128, 235] on textarea at bounding box center [244, 250] width 329 height 31
type textarea "I"
type textarea "A"
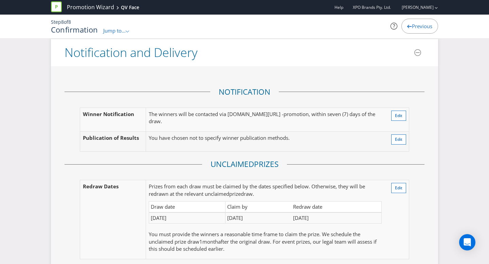
scroll to position [1221, 0]
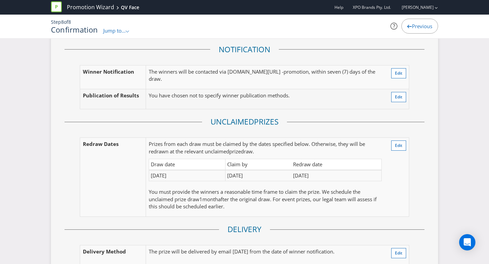
type textarea "Entry by app gives you 2 entries, entry by website only gives you 1."
drag, startPoint x: 226, startPoint y: 147, endPoint x: 321, endPoint y: 157, distance: 95.2
click at [321, 159] on table "Draw date Claim by Redraw date [DATE] [DATE] [DATE]" at bounding box center [265, 170] width 233 height 23
click at [321, 170] on td "[DATE]" at bounding box center [336, 175] width 90 height 11
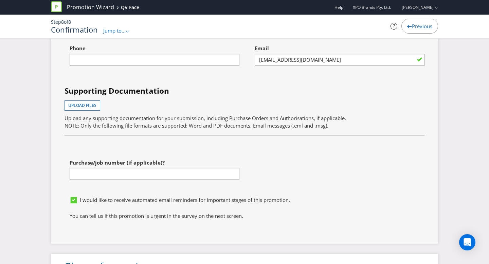
scroll to position [2439, 0]
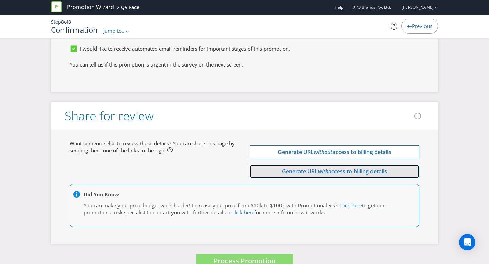
click at [296, 165] on button "Generate URL with access to billing details" at bounding box center [334, 172] width 170 height 14
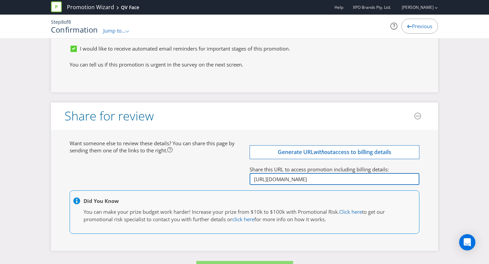
click at [285, 173] on input "[URL][DOMAIN_NAME]" at bounding box center [334, 179] width 170 height 12
